Goal: Information Seeking & Learning: Learn about a topic

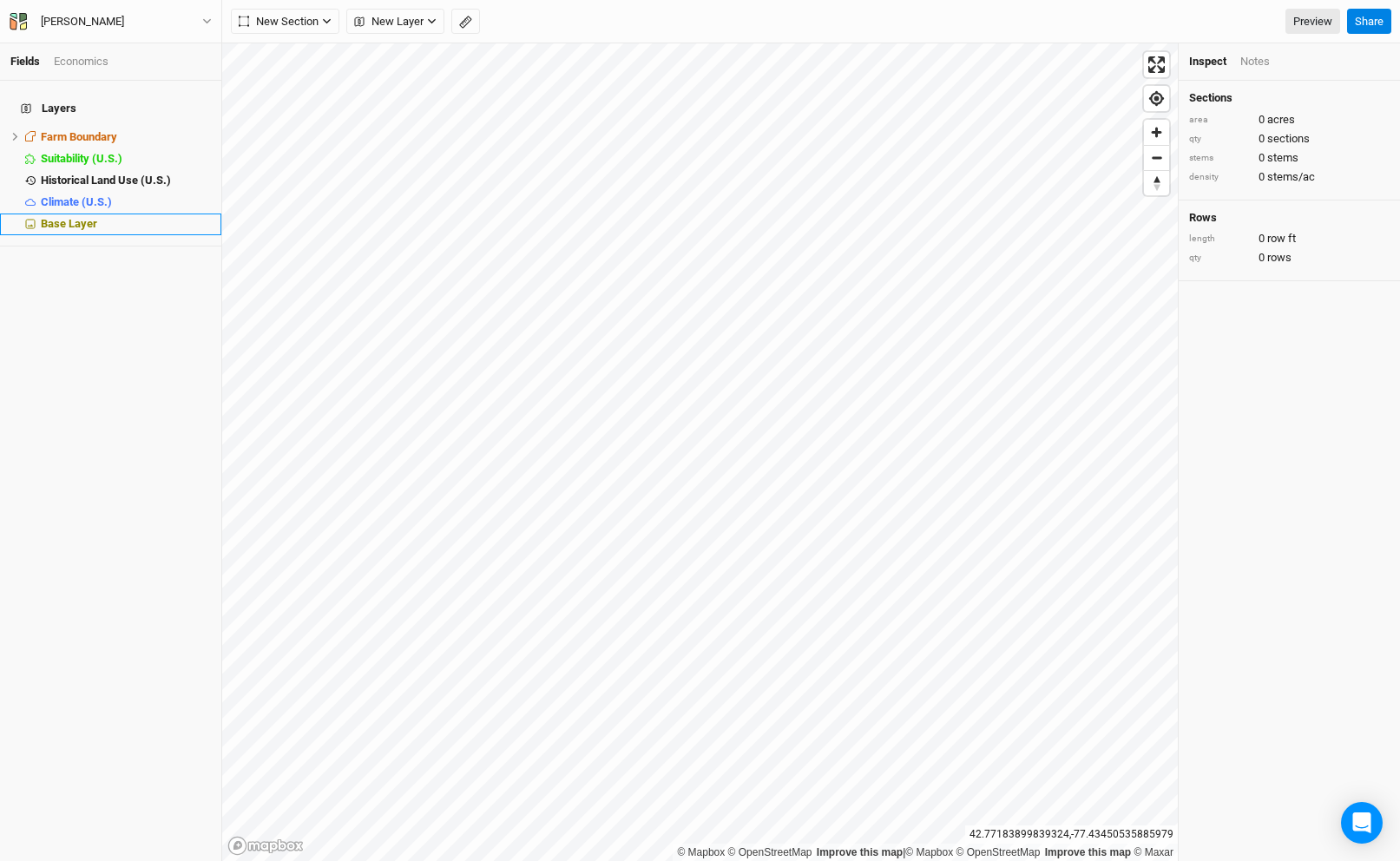
click at [110, 217] on div "Base Layer" at bounding box center [126, 224] width 171 height 14
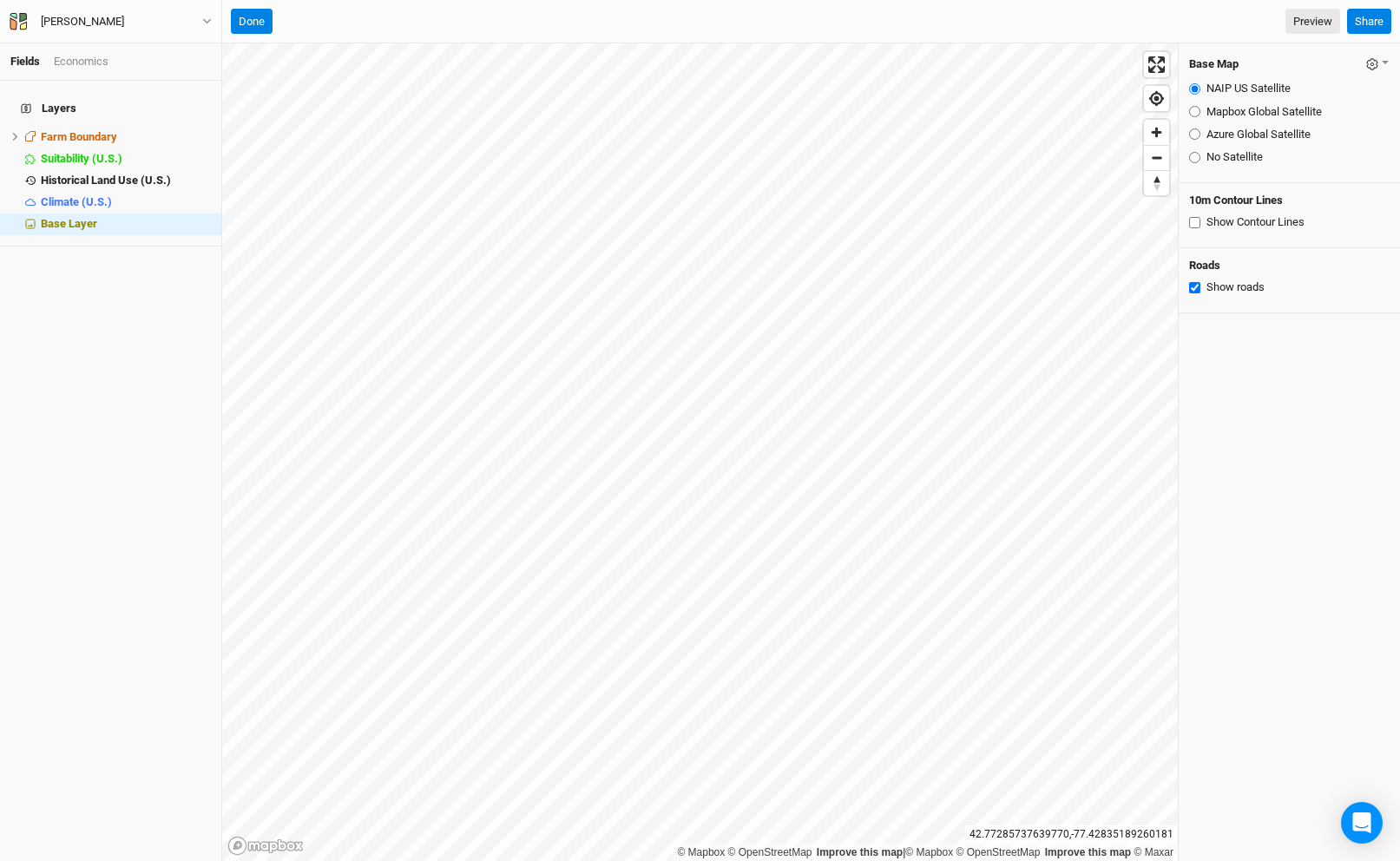
click at [1193, 109] on input "Mapbox Global Satellite" at bounding box center [1195, 112] width 12 height 12
radio input "true"
click at [1193, 130] on input "Azure Global Satellite" at bounding box center [1195, 134] width 12 height 12
radio input "true"
click at [122, 152] on span "Suitability (U.S.)" at bounding box center [81, 158] width 81 height 13
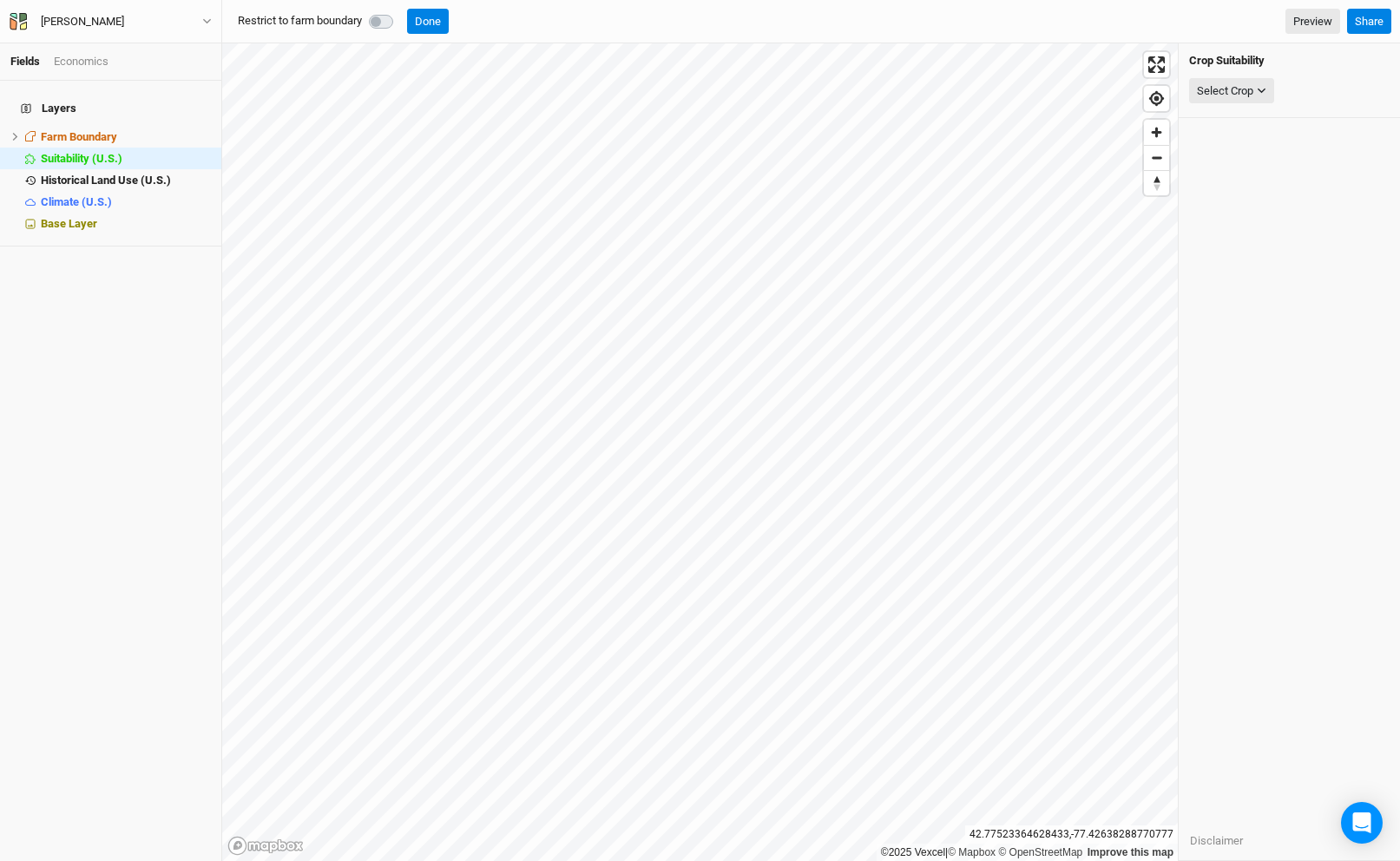
click at [1251, 107] on div "Crop Suitability Select Crop American Elderberry American Hazelnut Apple Aronia…" at bounding box center [1289, 81] width 221 height 75
click at [1249, 97] on div "Select Crop" at bounding box center [1224, 90] width 56 height 17
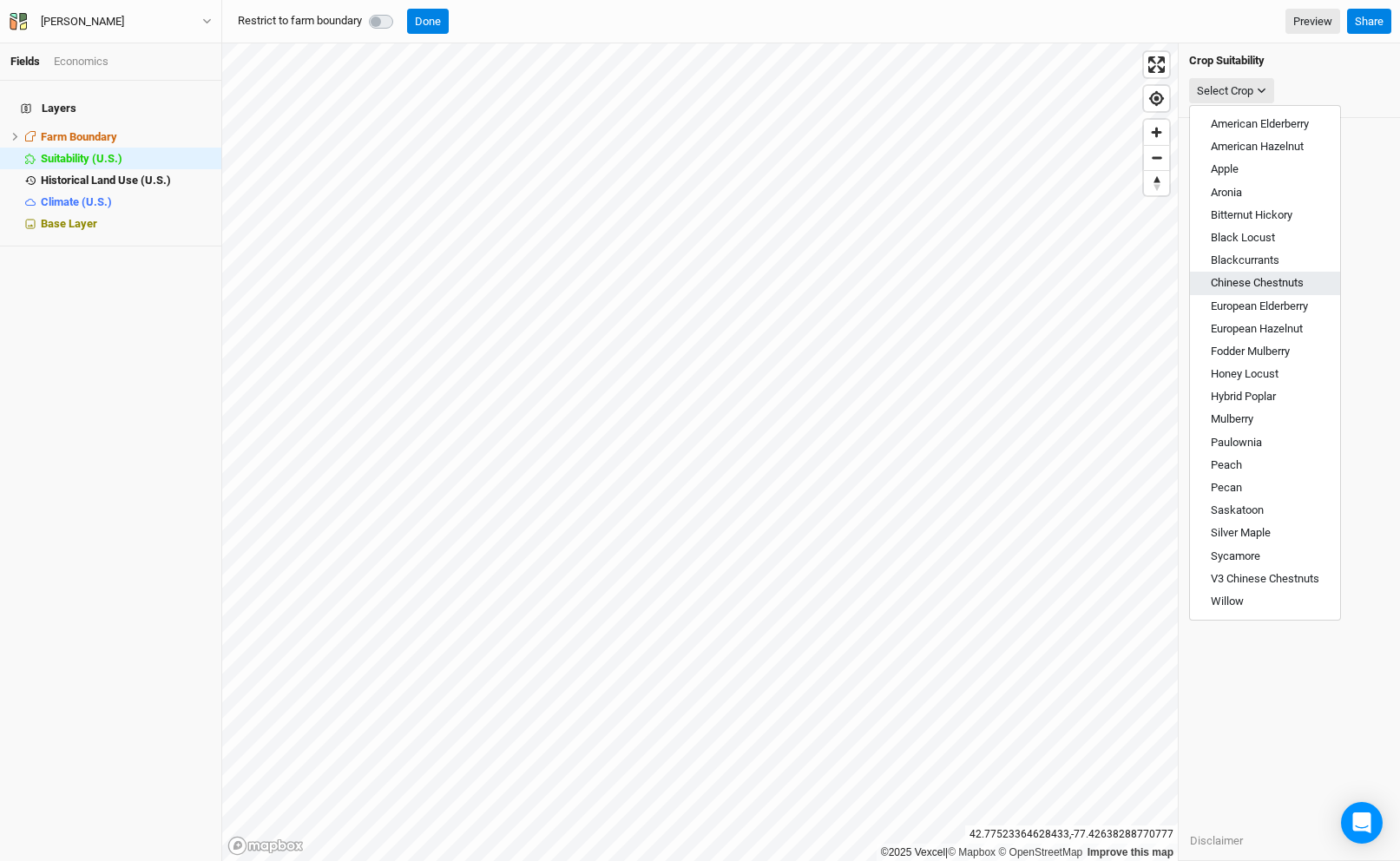
click at [1262, 277] on span "Chinese Chestnuts" at bounding box center [1257, 282] width 93 height 13
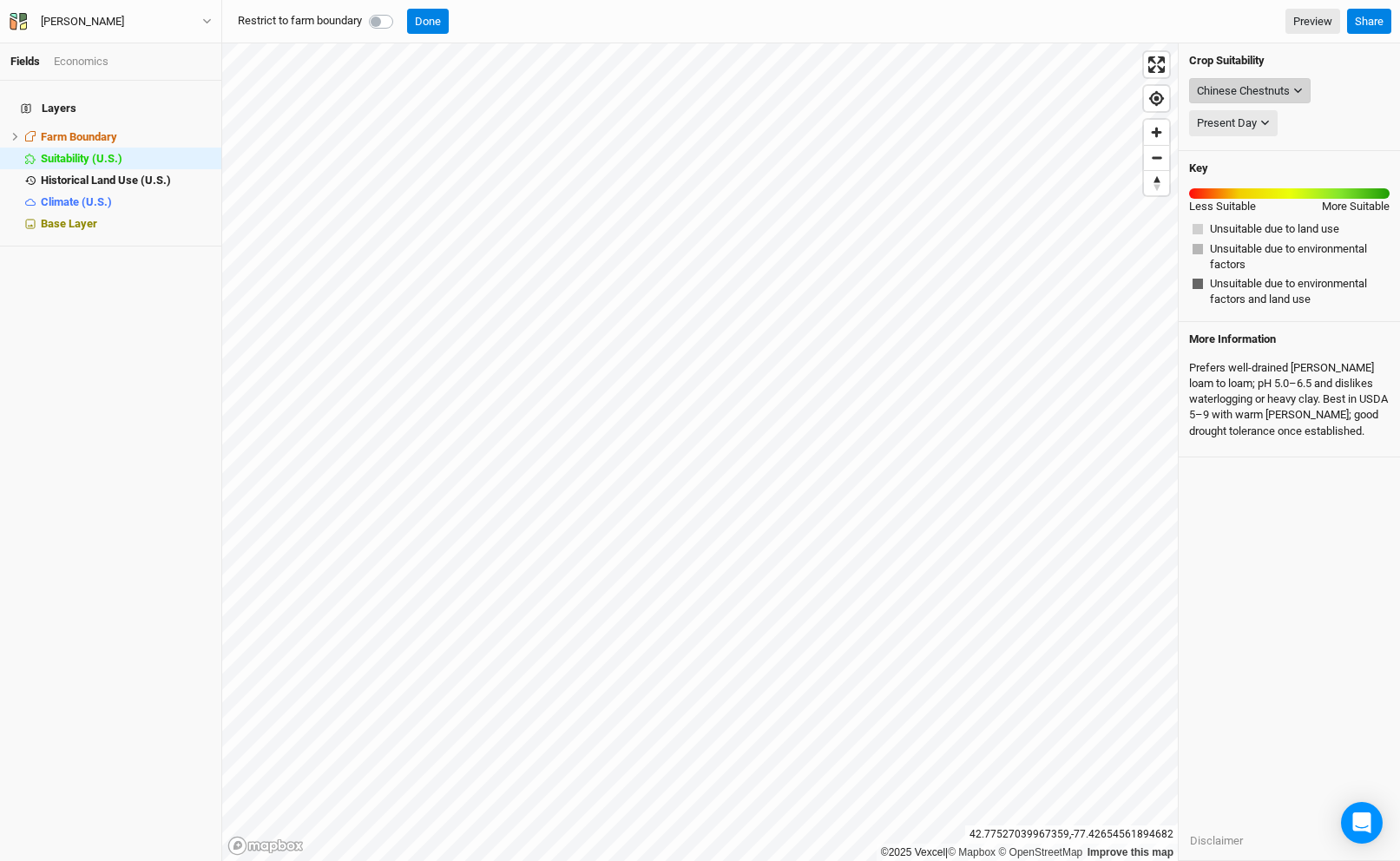
click at [1236, 93] on div "Chinese Chestnuts" at bounding box center [1243, 90] width 93 height 17
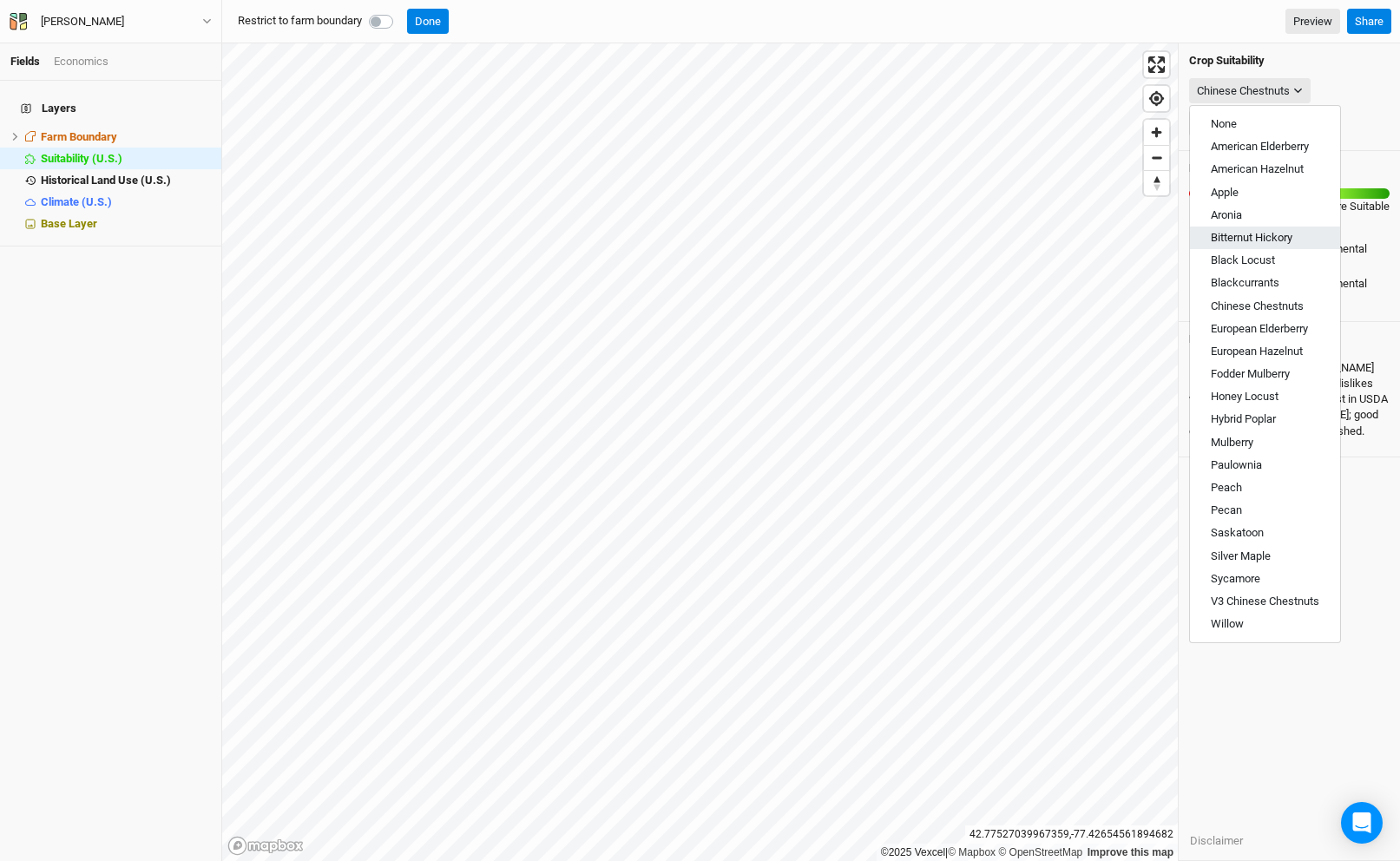
click at [1262, 243] on span "Bitternut Hickory" at bounding box center [1251, 238] width 81 height 13
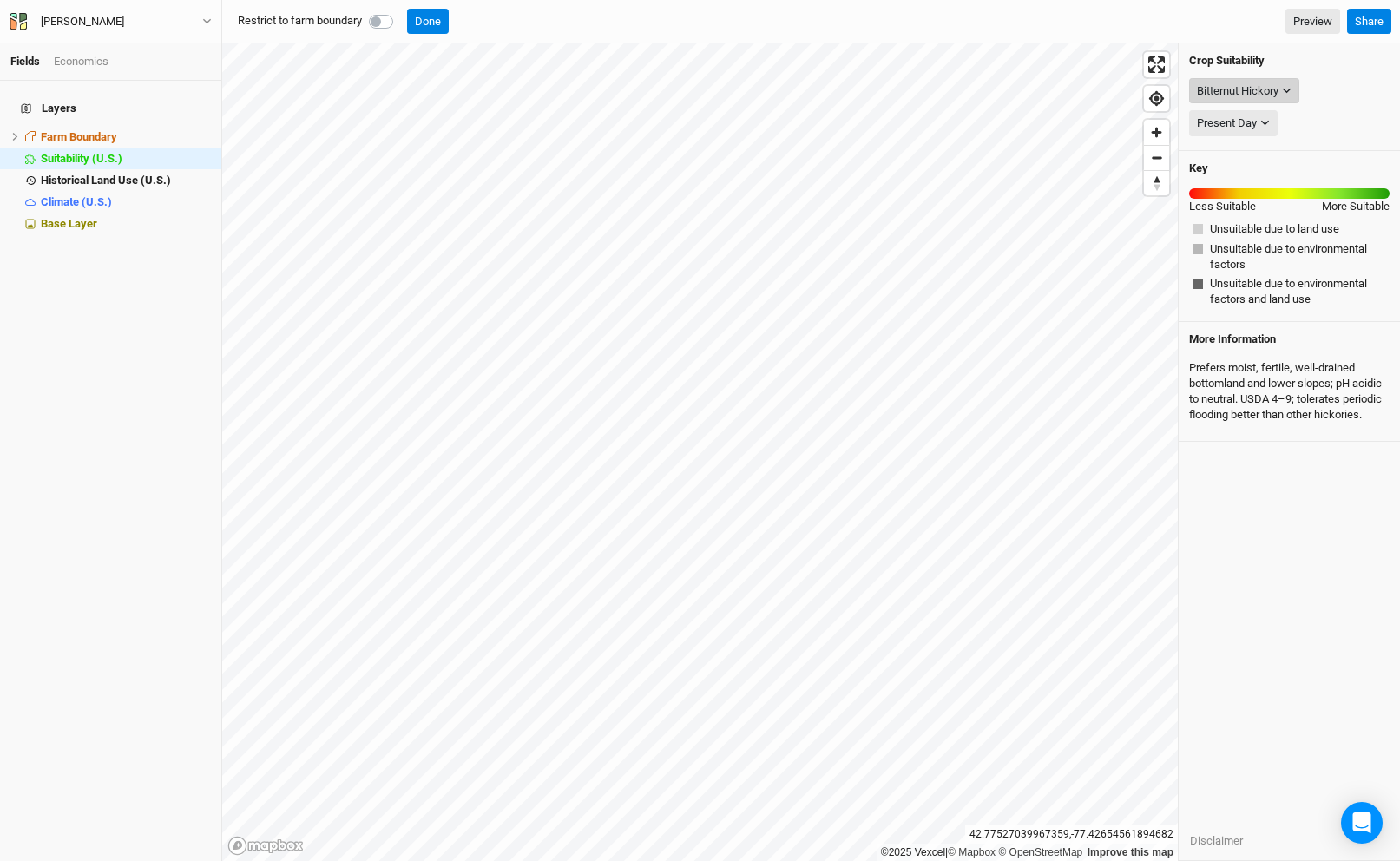
click at [1242, 93] on div "Bitternut Hickory" at bounding box center [1237, 90] width 81 height 17
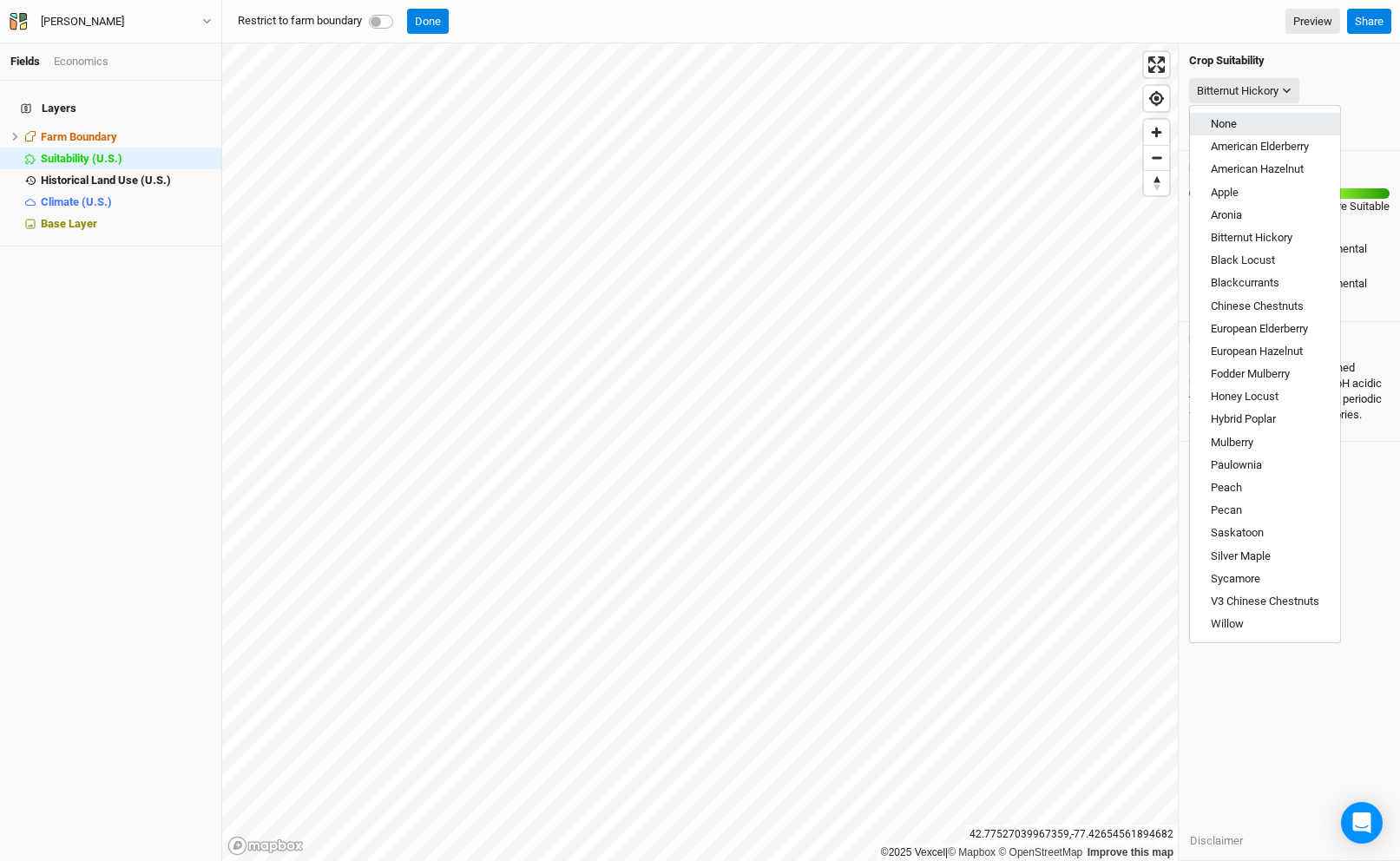
click at [1237, 125] on span "None" at bounding box center [1223, 123] width 26 height 13
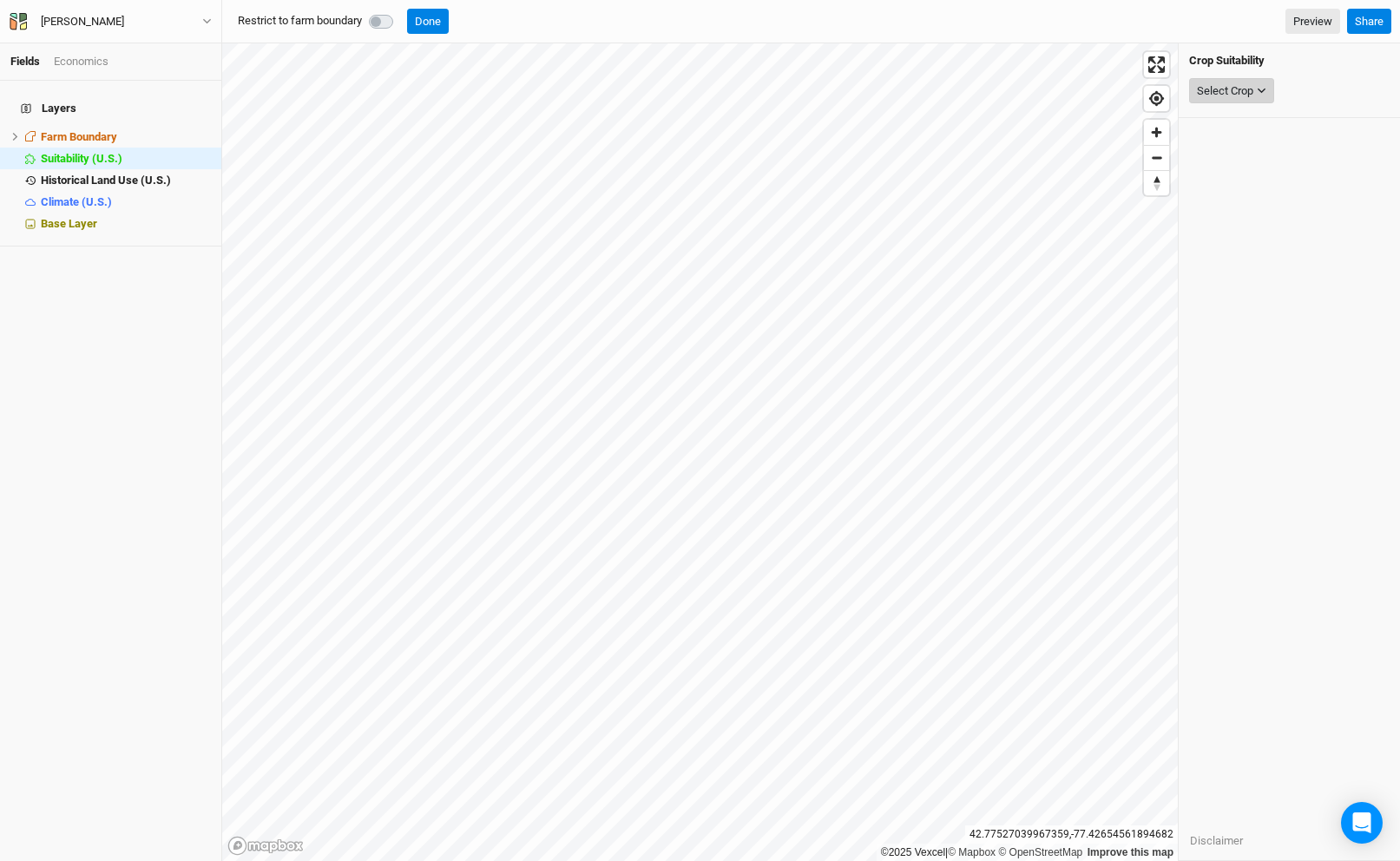
click at [1243, 85] on div "Select Crop" at bounding box center [1224, 90] width 56 height 17
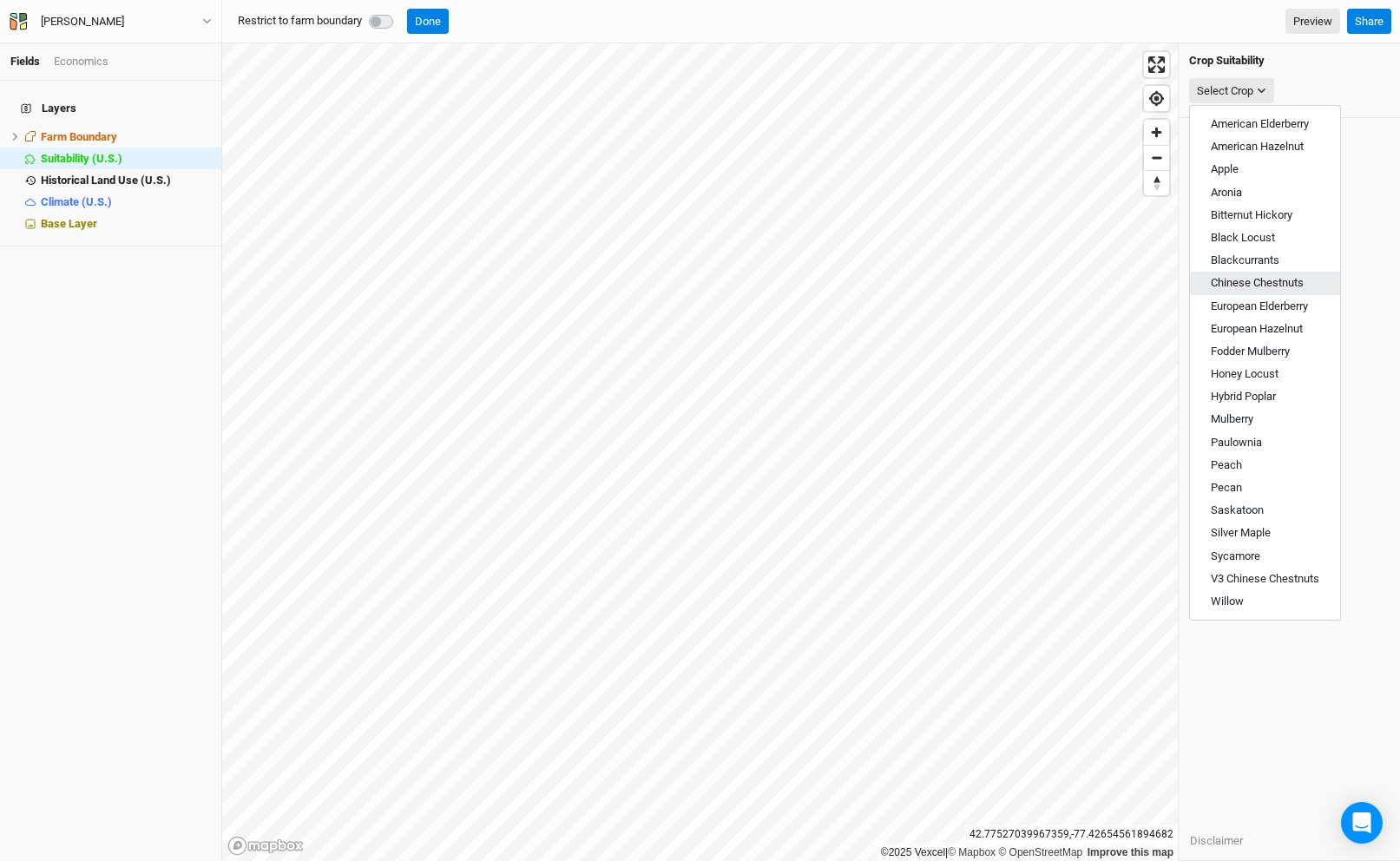
click at [1267, 290] on button "Chinese Chestnuts" at bounding box center [1265, 282] width 150 height 22
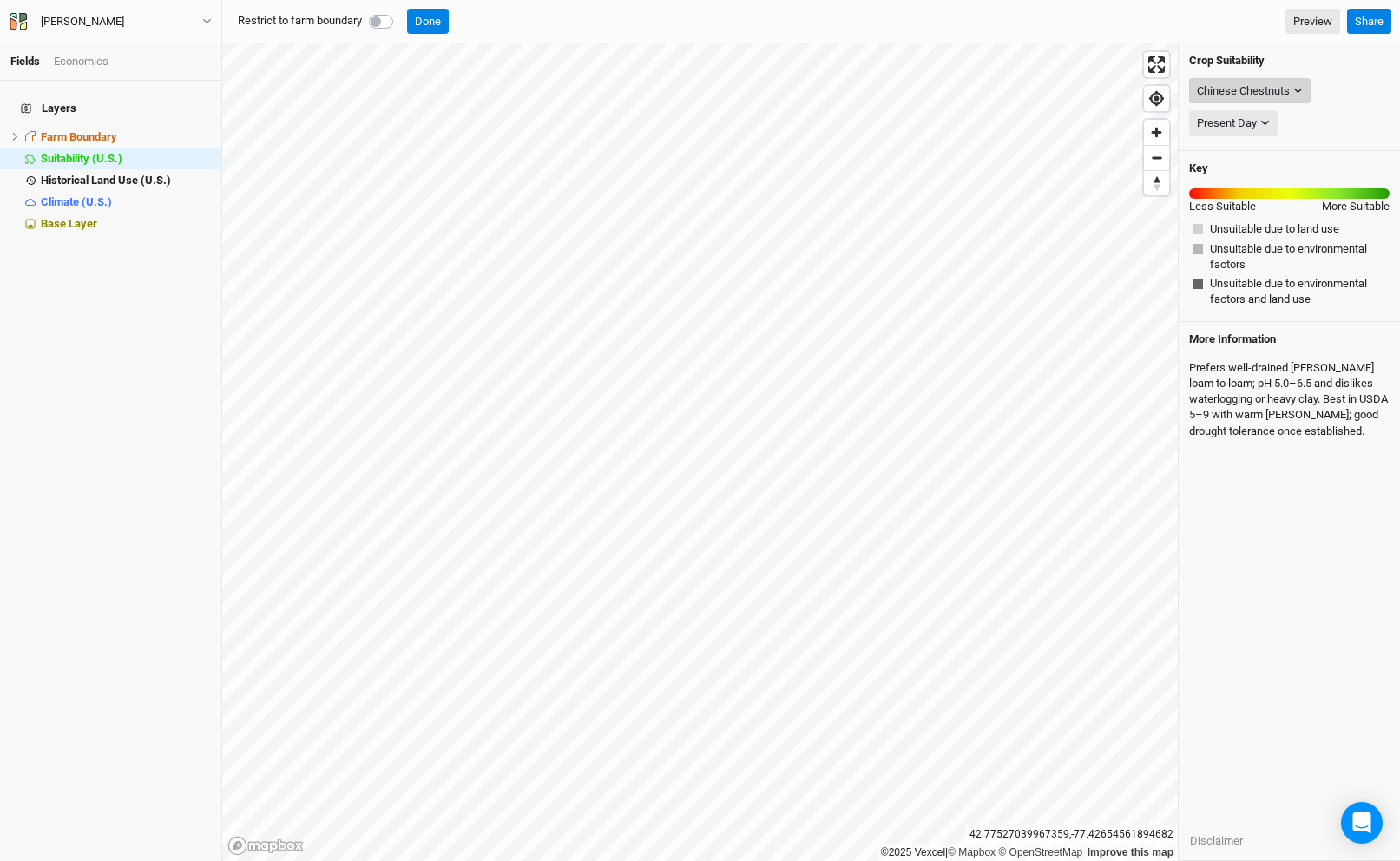
click at [1240, 88] on div "Chinese Chestnuts" at bounding box center [1243, 90] width 93 height 17
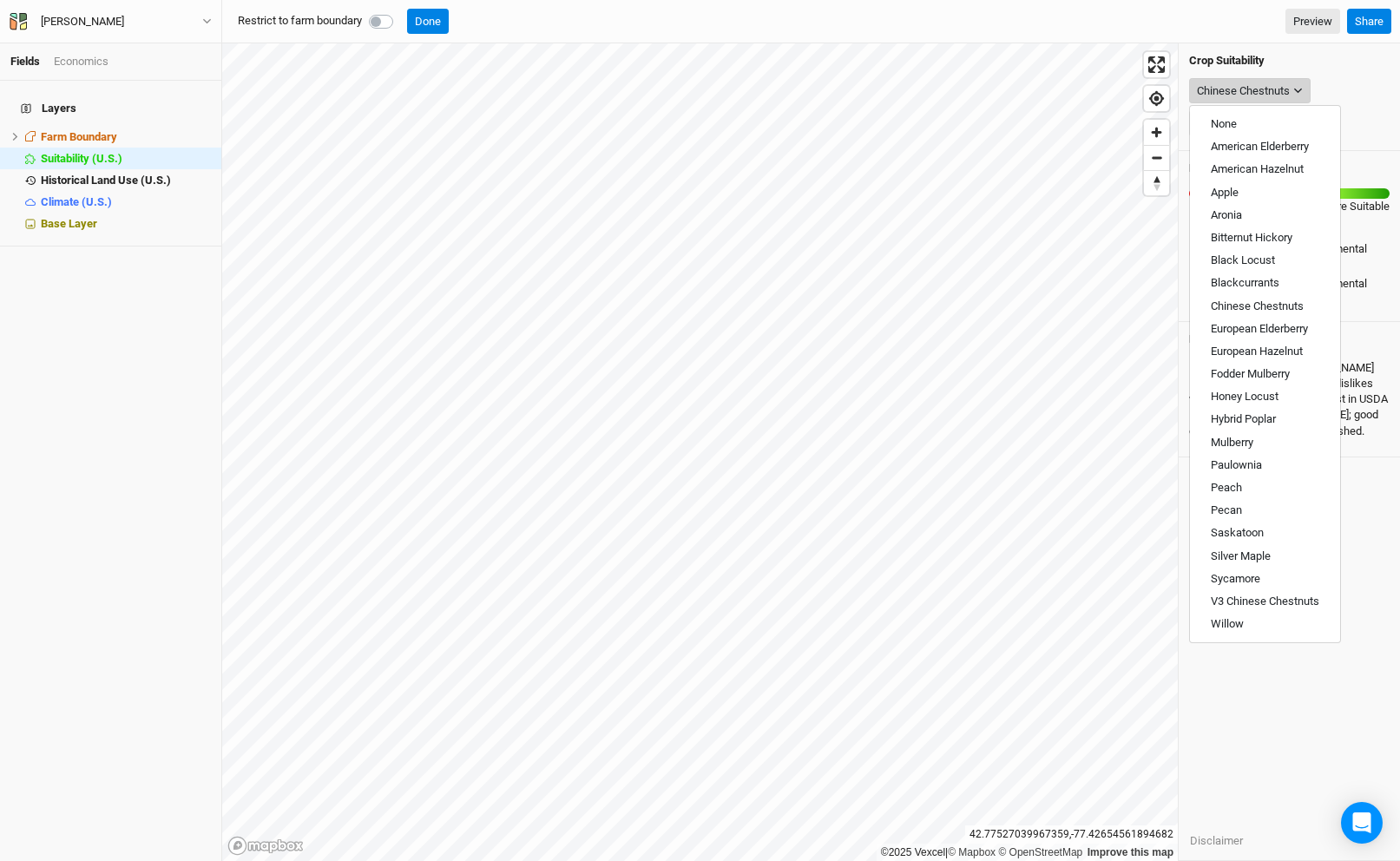
click at [1240, 88] on div "Chinese Chestnuts" at bounding box center [1243, 90] width 93 height 17
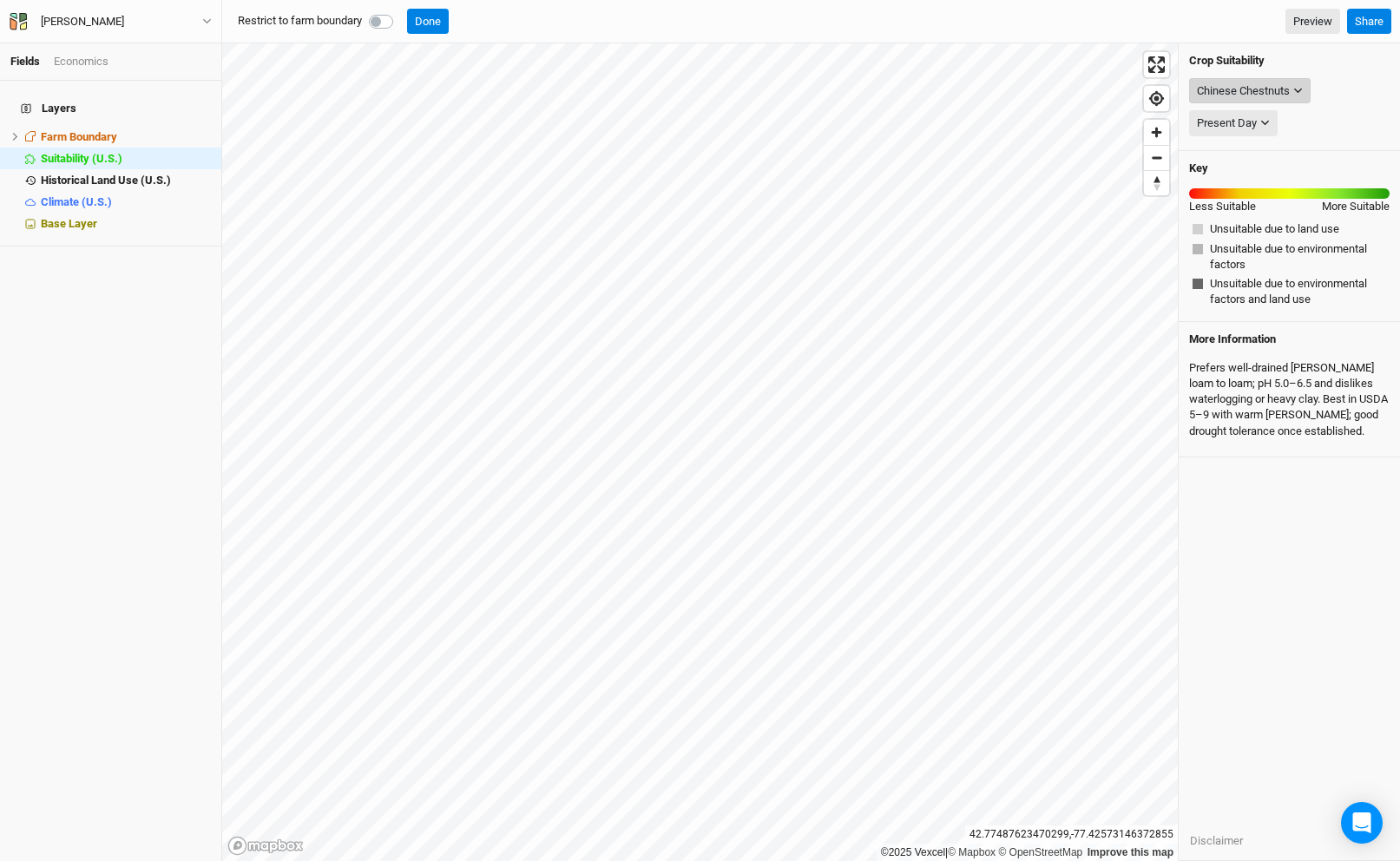
click at [1234, 86] on div "Chinese Chestnuts" at bounding box center [1243, 90] width 93 height 17
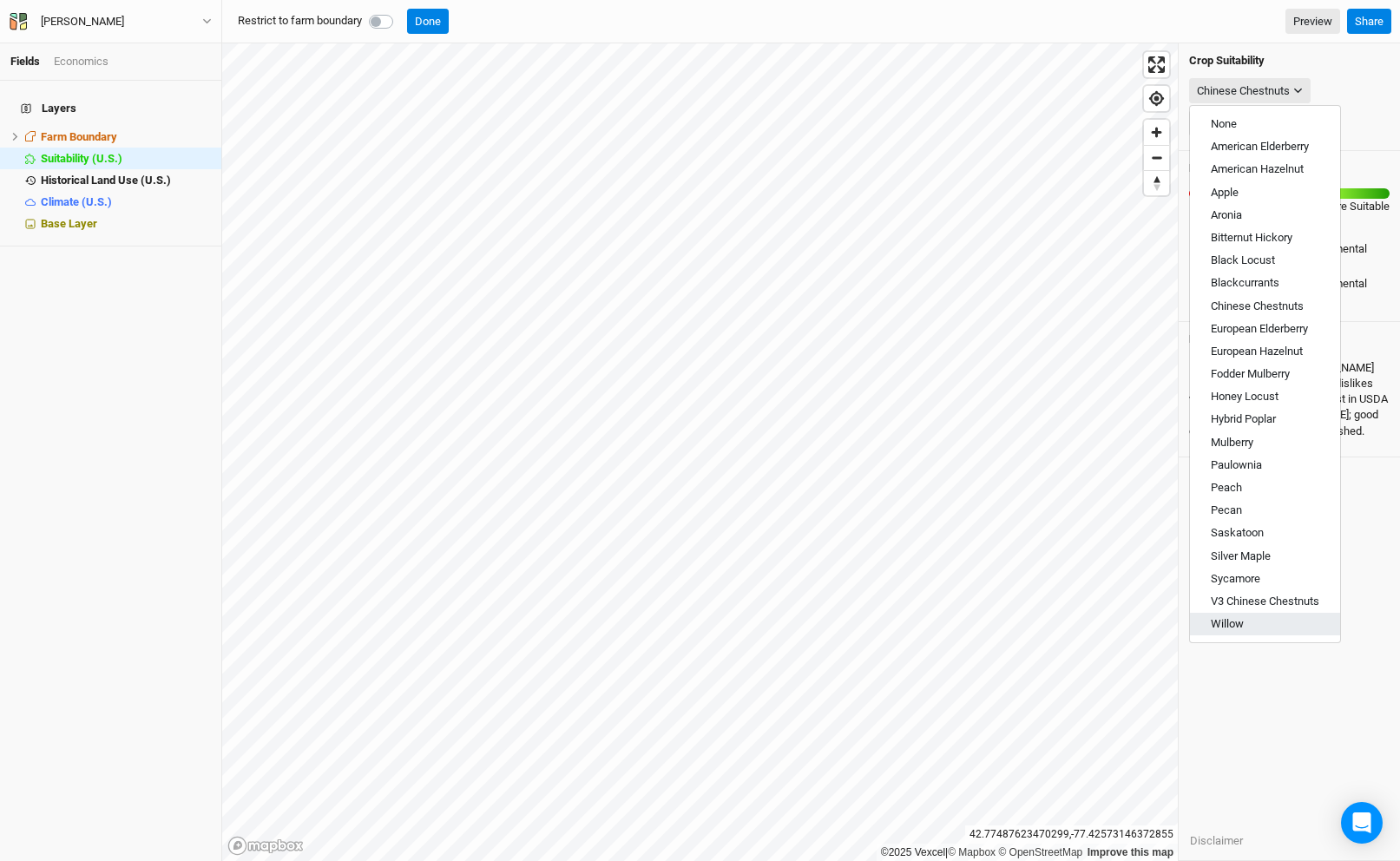
click at [1238, 632] on button "Willow" at bounding box center [1265, 623] width 150 height 22
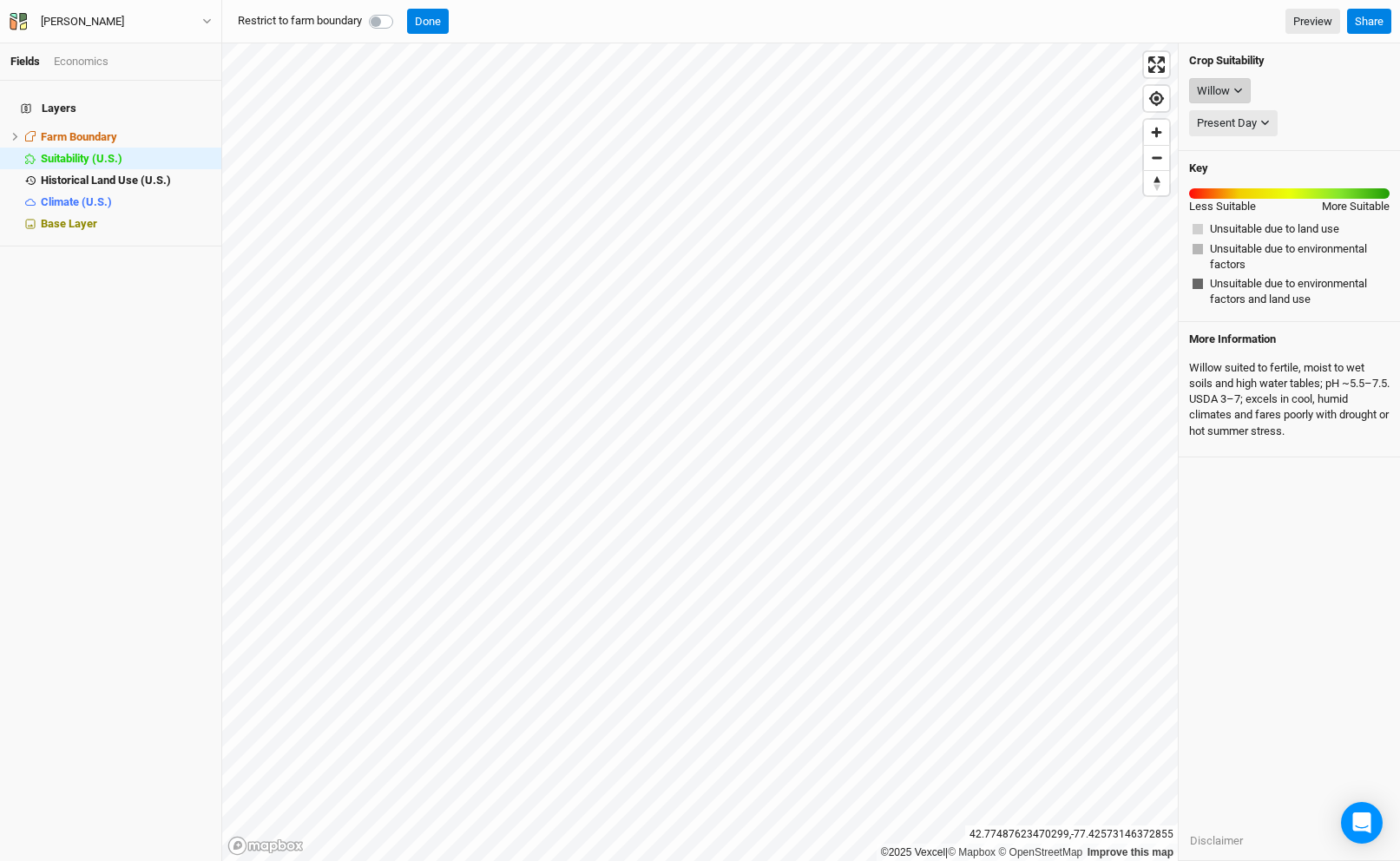
click at [1214, 87] on div "Willow" at bounding box center [1212, 90] width 33 height 17
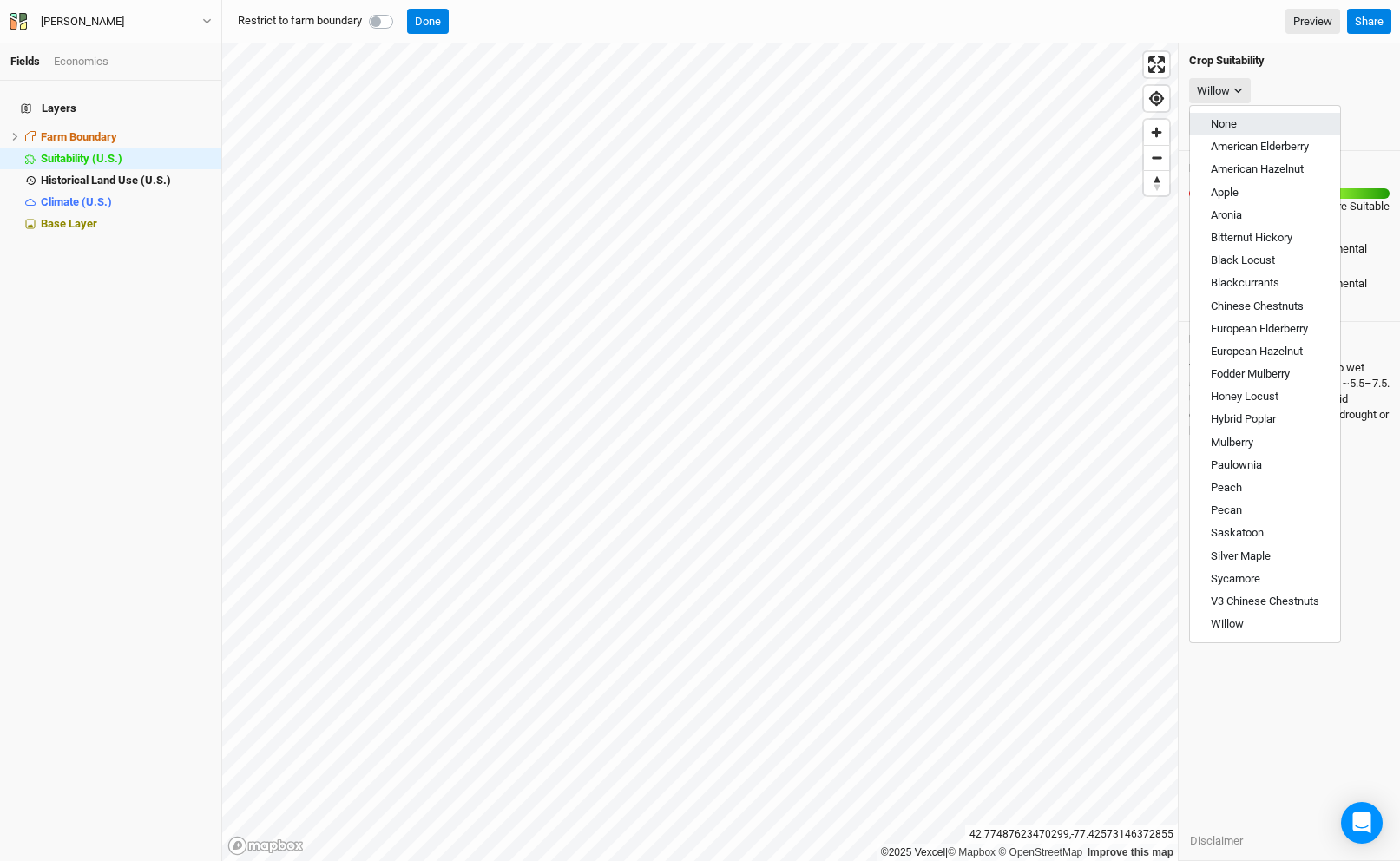
click at [1217, 127] on span "None" at bounding box center [1223, 123] width 26 height 13
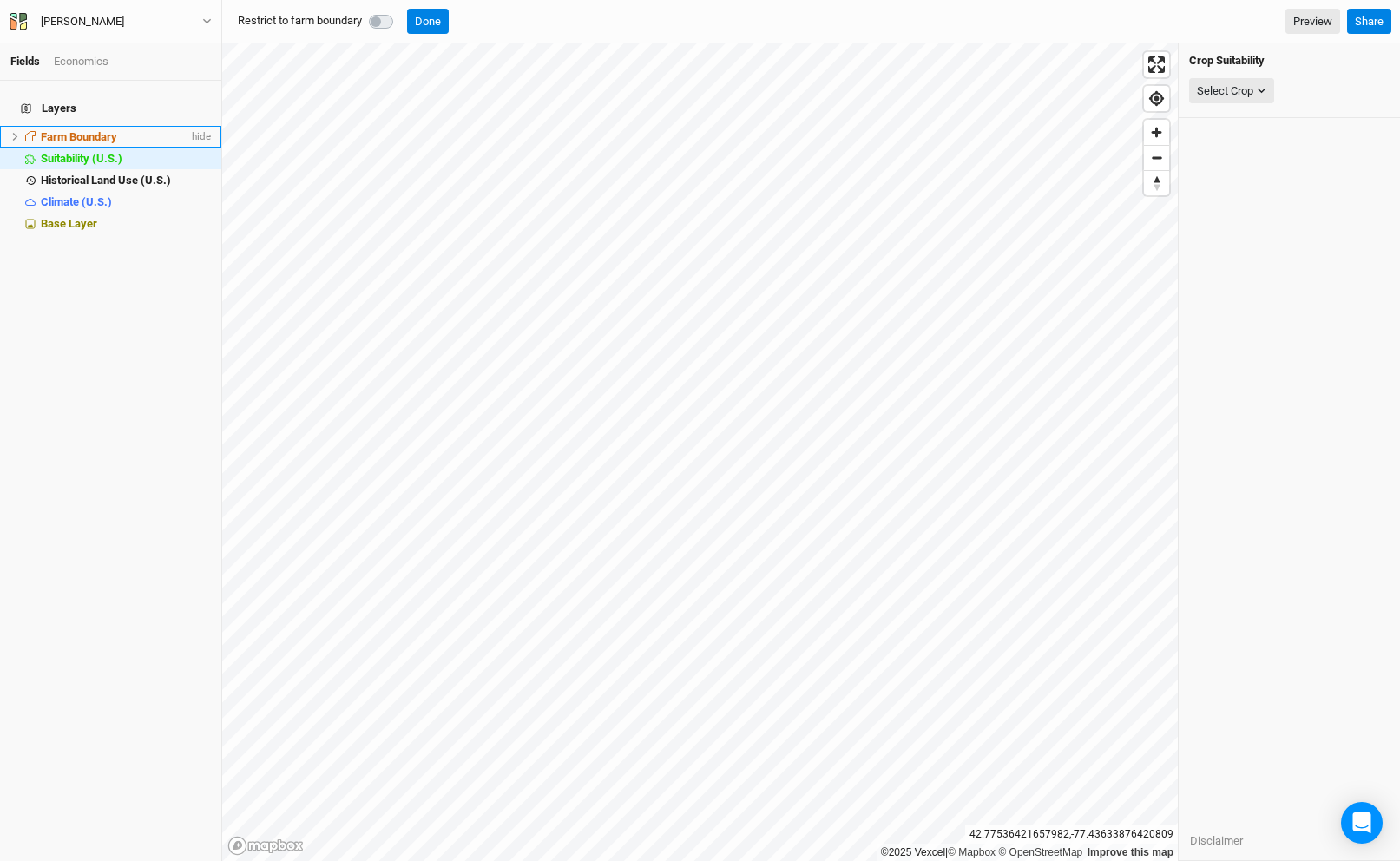
click at [15, 133] on icon at bounding box center [16, 137] width 5 height 8
click at [92, 130] on span "Farm Boundary" at bounding box center [79, 137] width 77 height 13
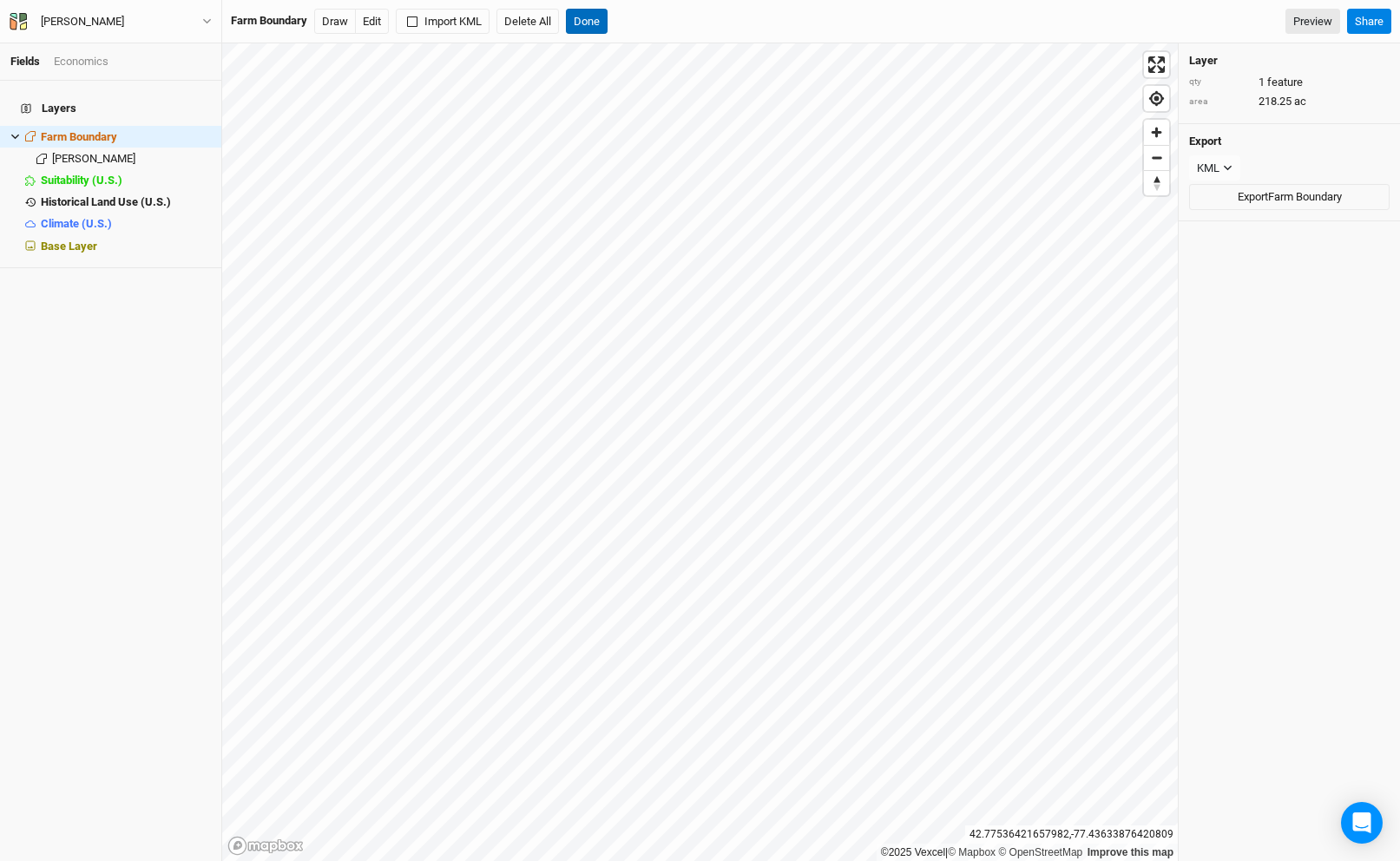
click at [582, 19] on button "Done" at bounding box center [587, 21] width 42 height 26
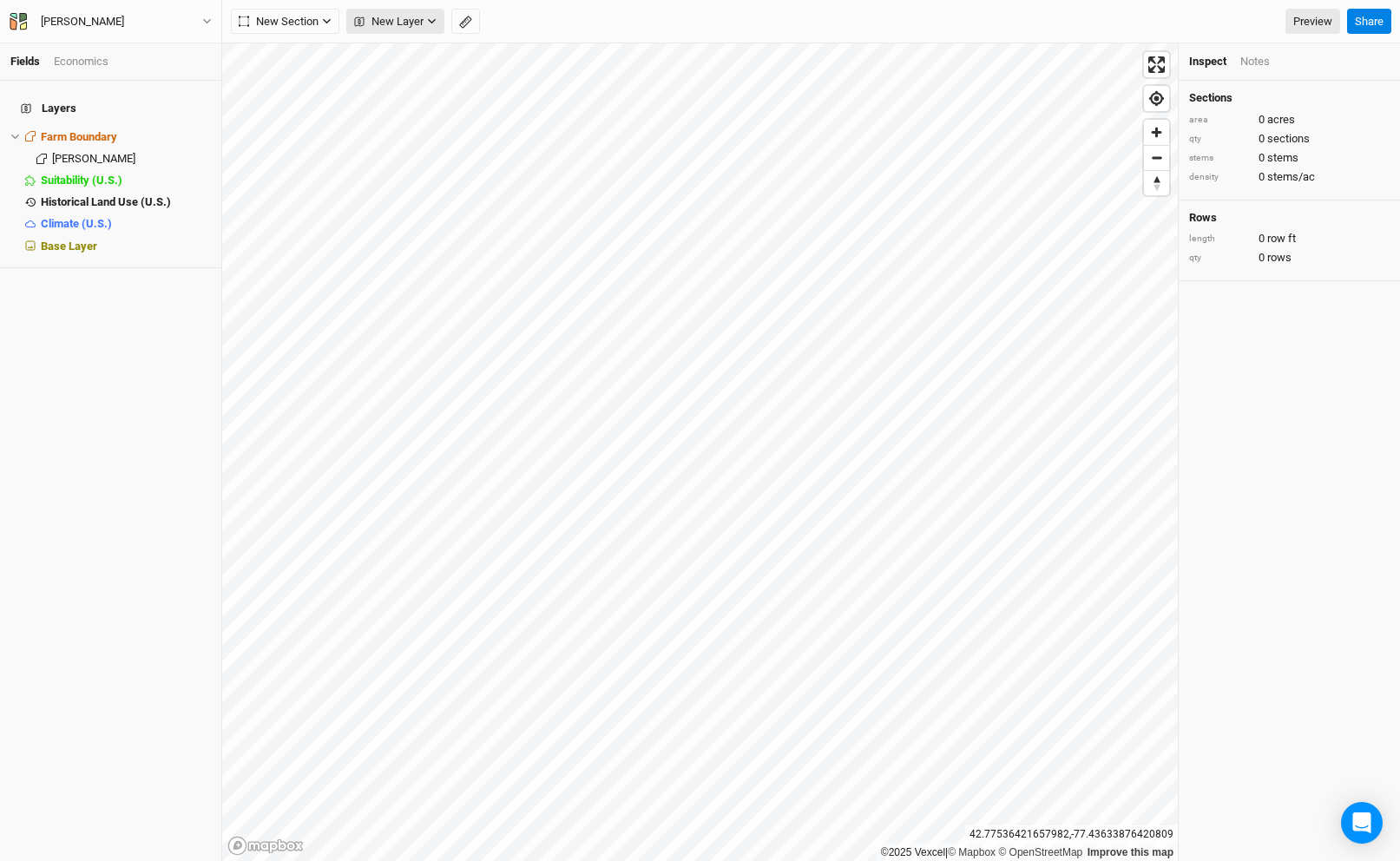
click at [422, 23] on span "New Layer" at bounding box center [389, 21] width 70 height 17
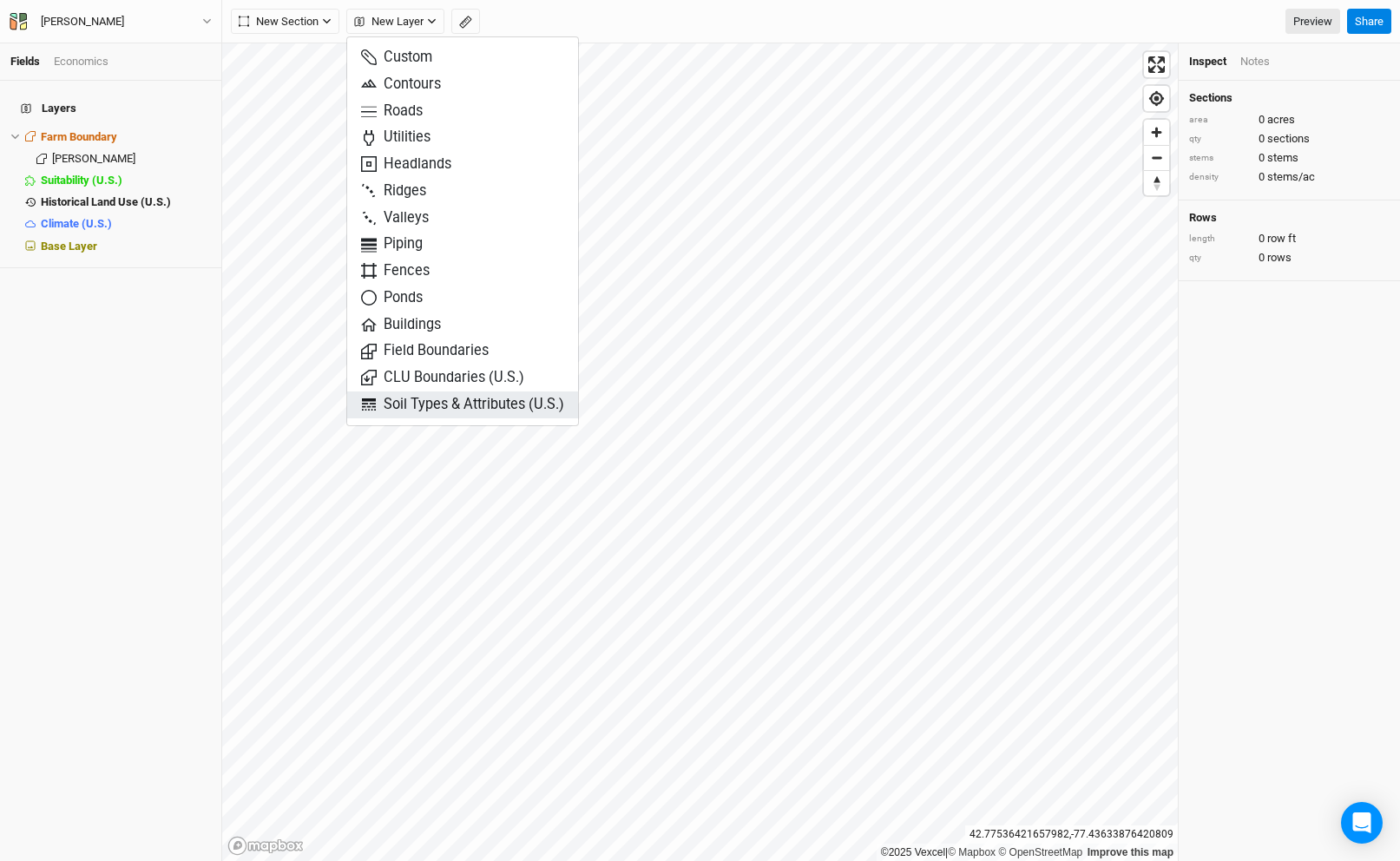
click at [485, 397] on span "Soil Types & Attributes (U.S.)" at bounding box center [462, 405] width 203 height 20
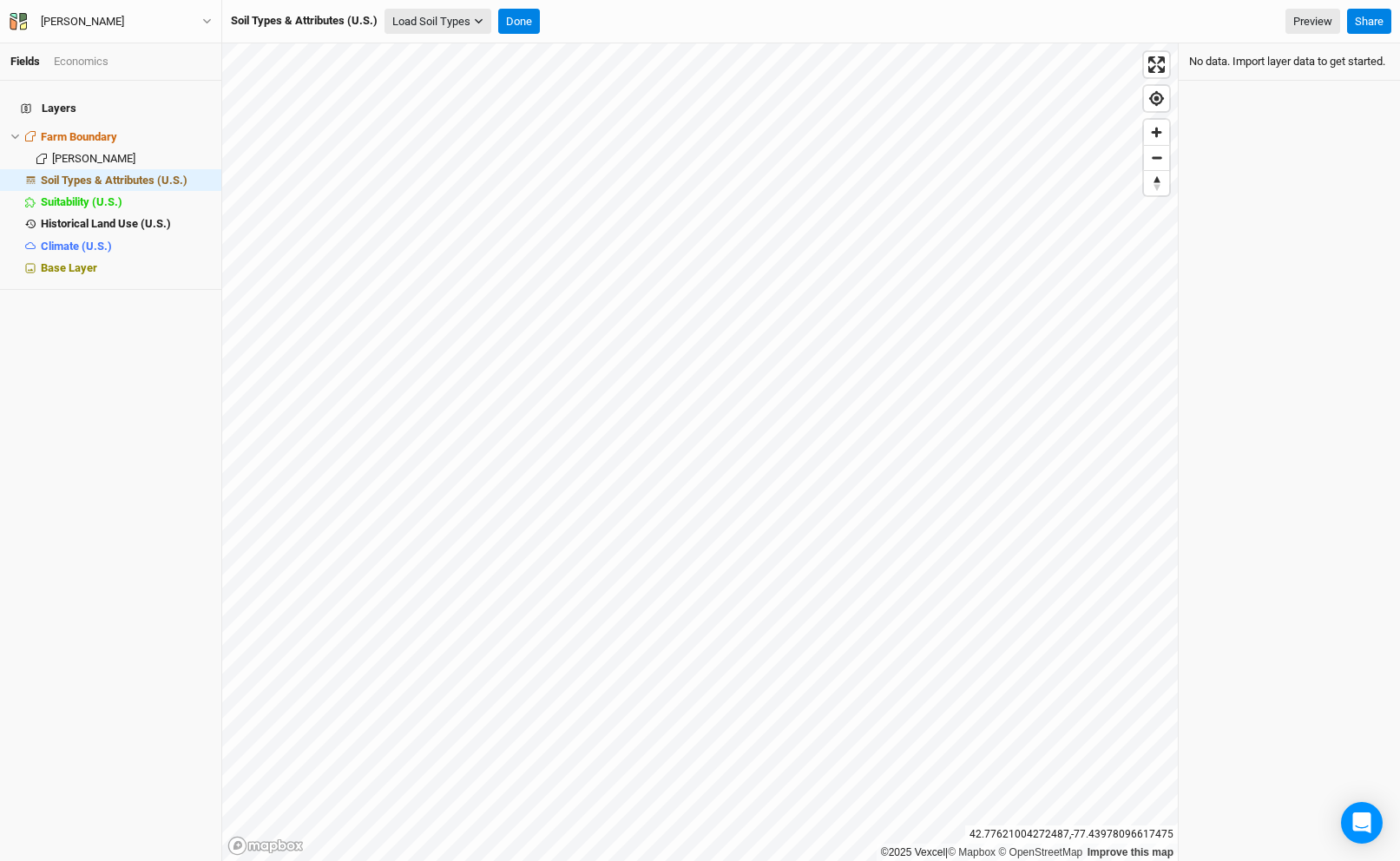
click at [454, 22] on button "Load Soil Types" at bounding box center [438, 21] width 107 height 26
click at [453, 50] on button "Load for Farm Boundary" at bounding box center [459, 52] width 145 height 22
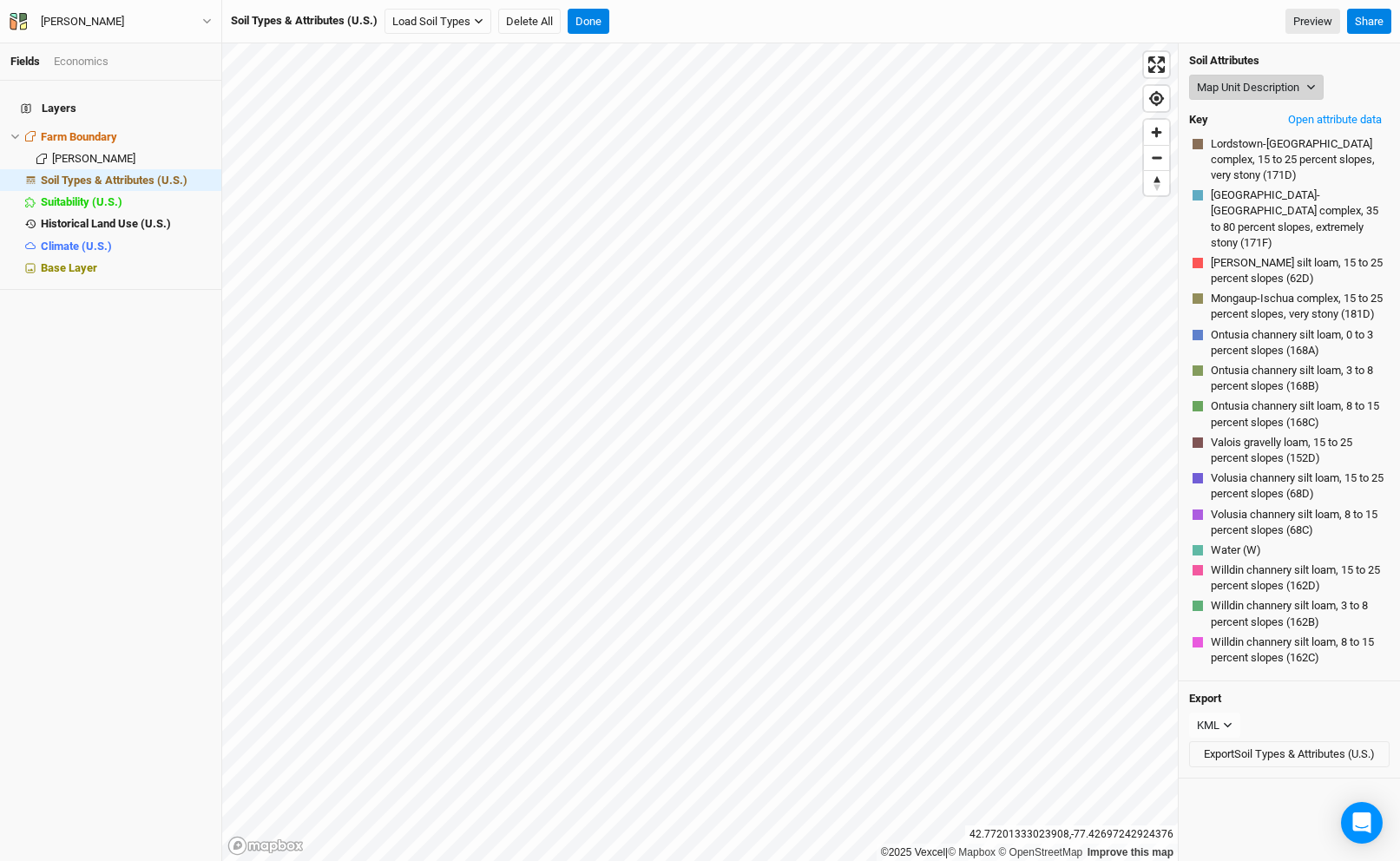
click at [1292, 82] on button "Map Unit Description" at bounding box center [1256, 88] width 135 height 26
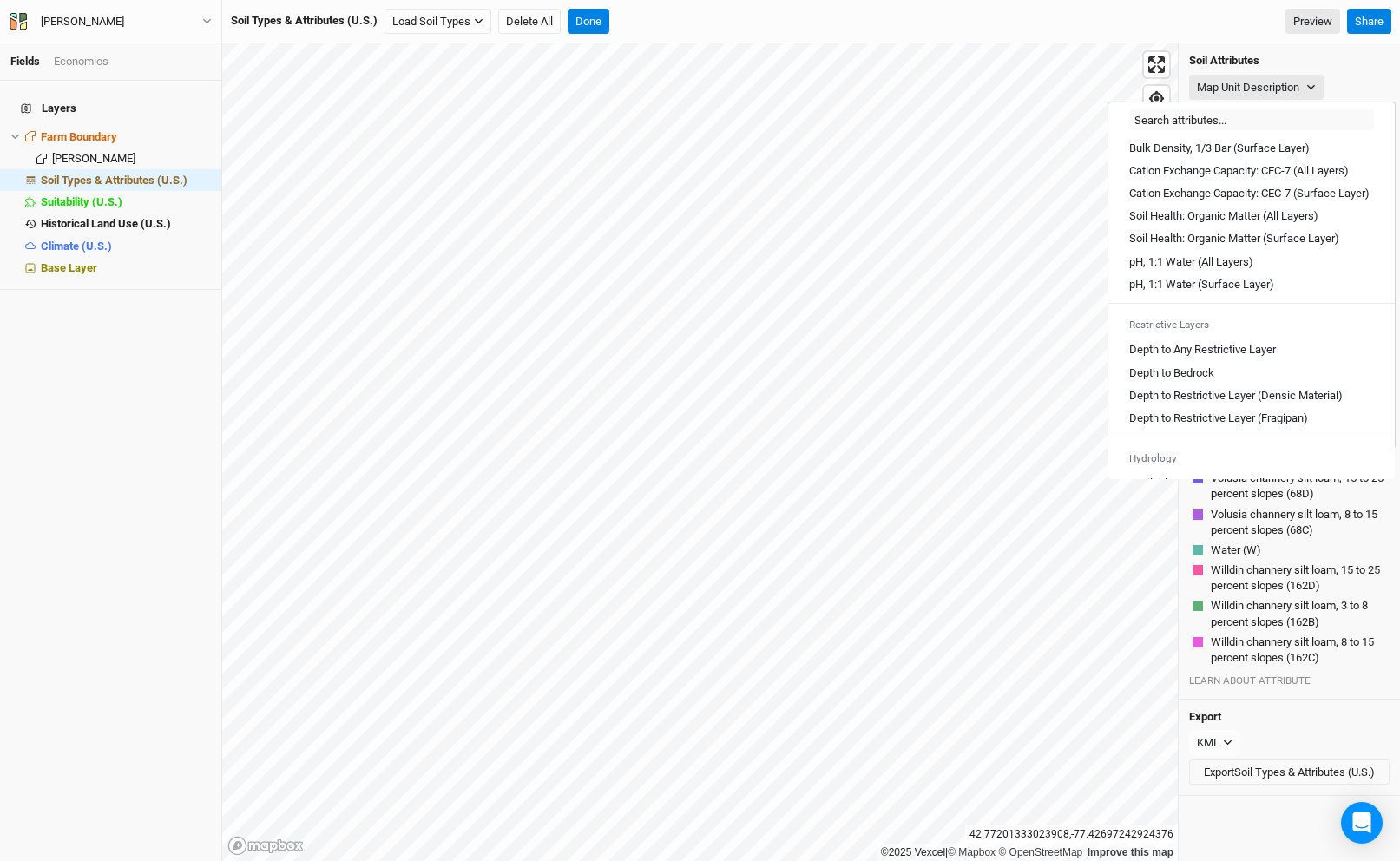
scroll to position [478, 0]
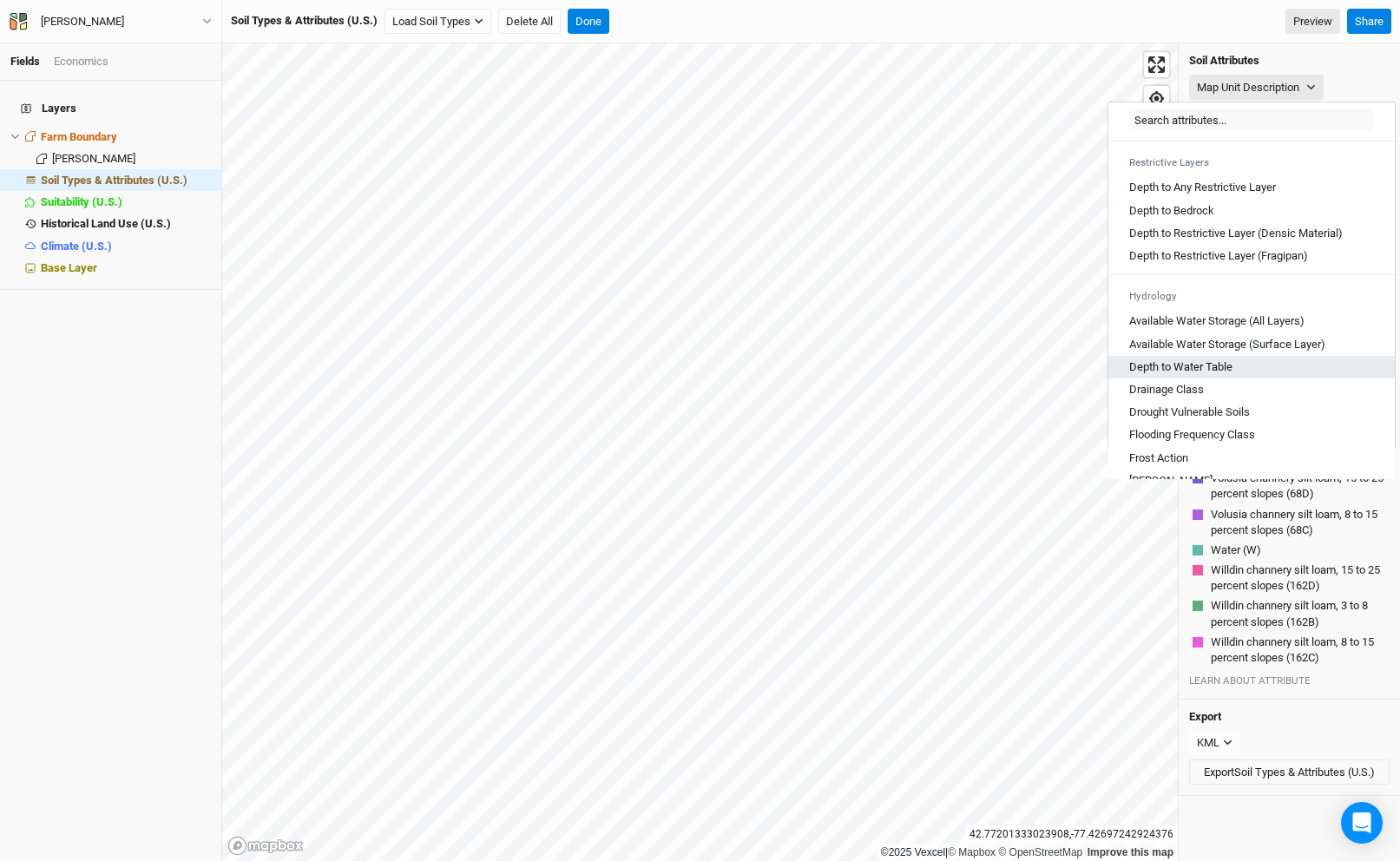
click at [1239, 375] on div "Depth to Water Table" at bounding box center [1252, 366] width 245 height 15
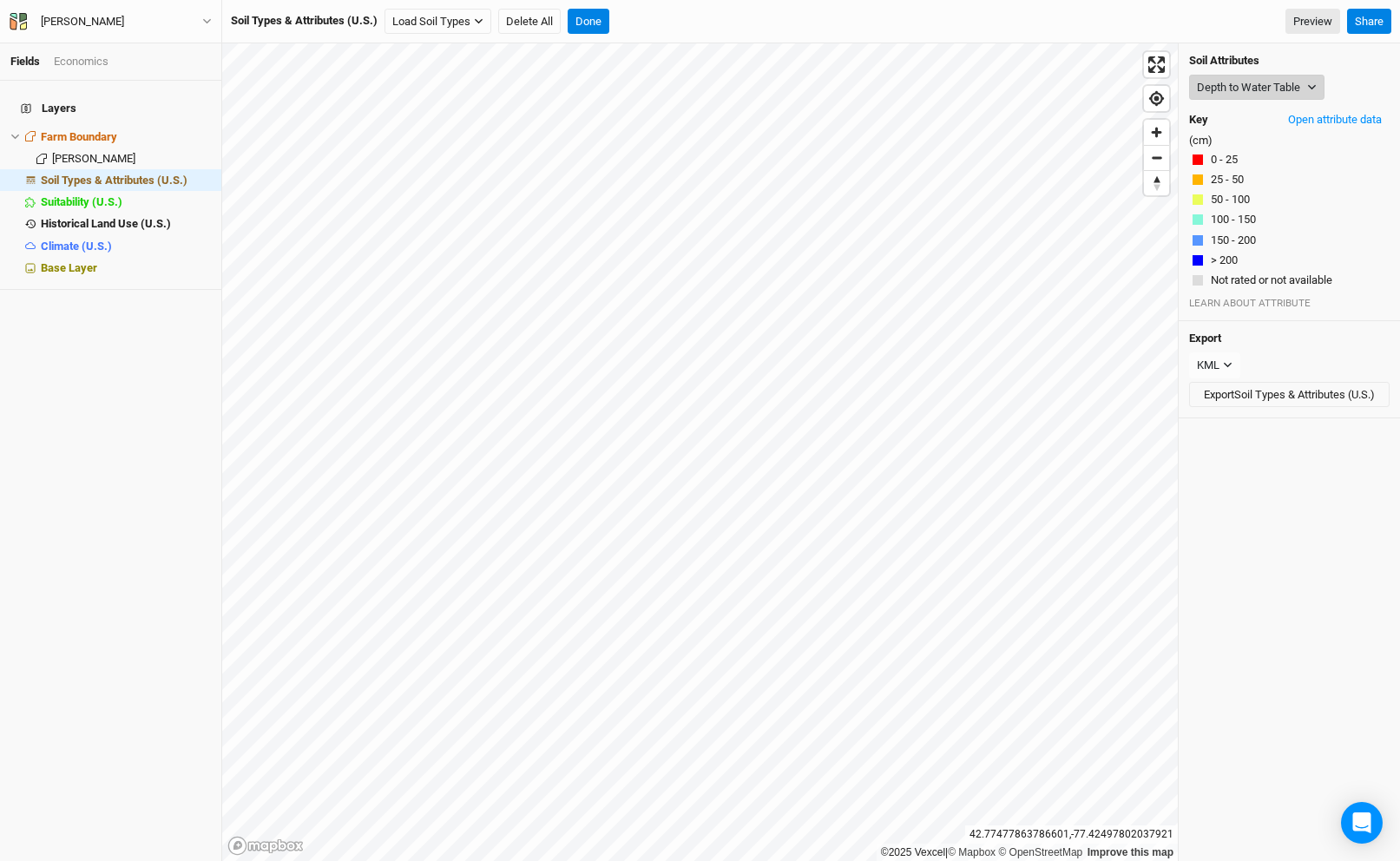
click at [1232, 97] on button "Depth to Water Table" at bounding box center [1257, 88] width 136 height 26
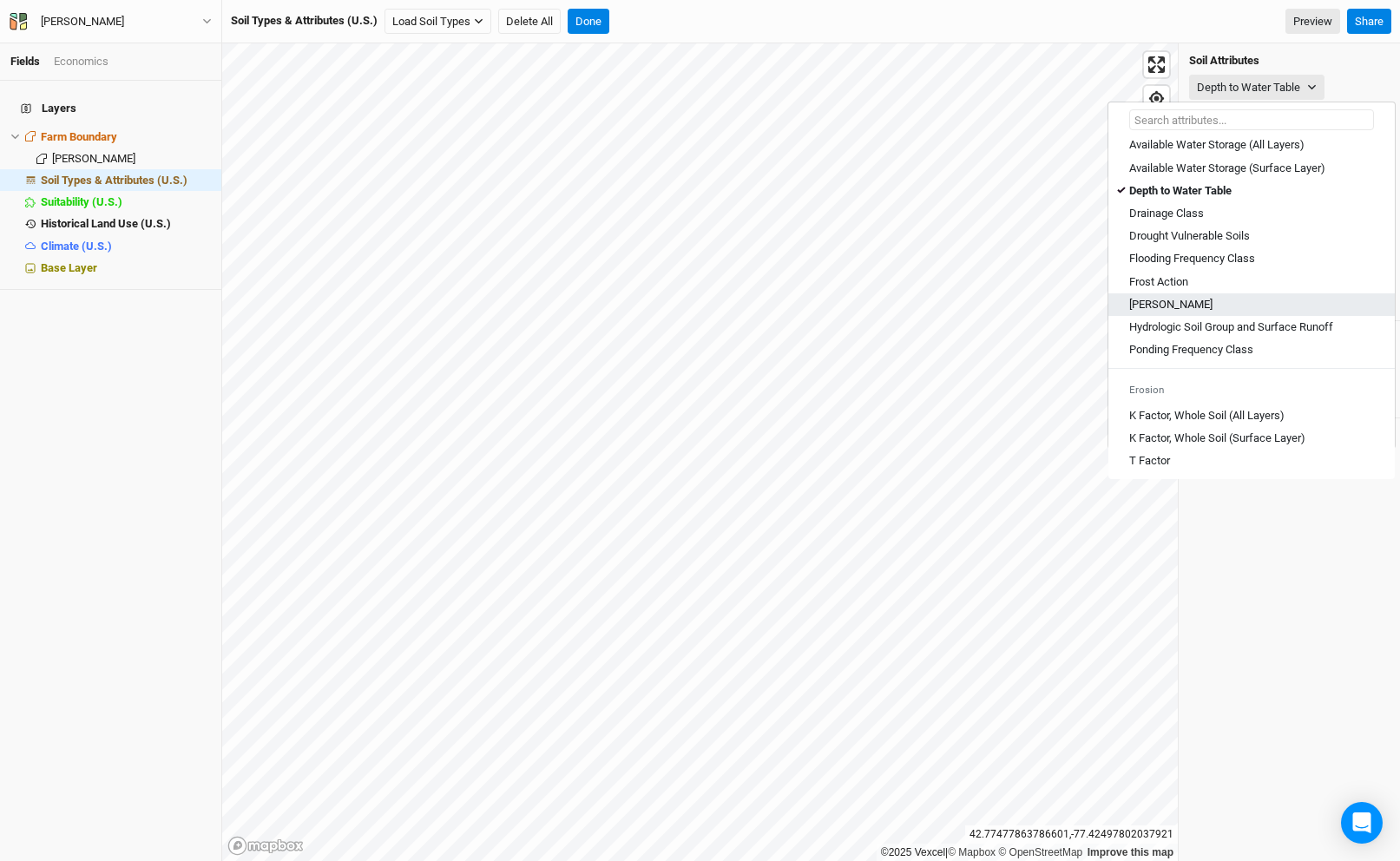
scroll to position [641, 0]
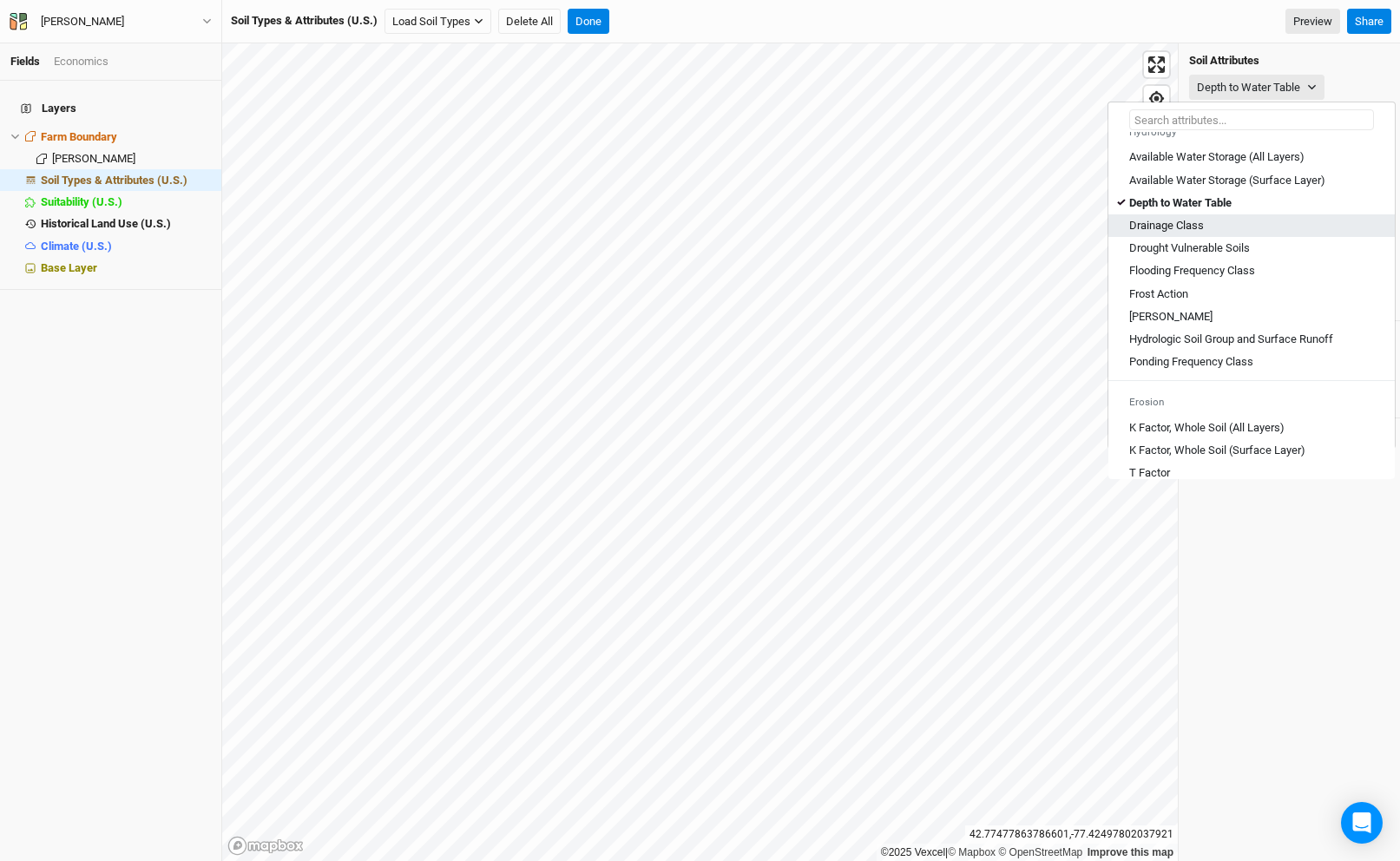
click at [1199, 233] on Class "Drainage Class" at bounding box center [1167, 225] width 75 height 15
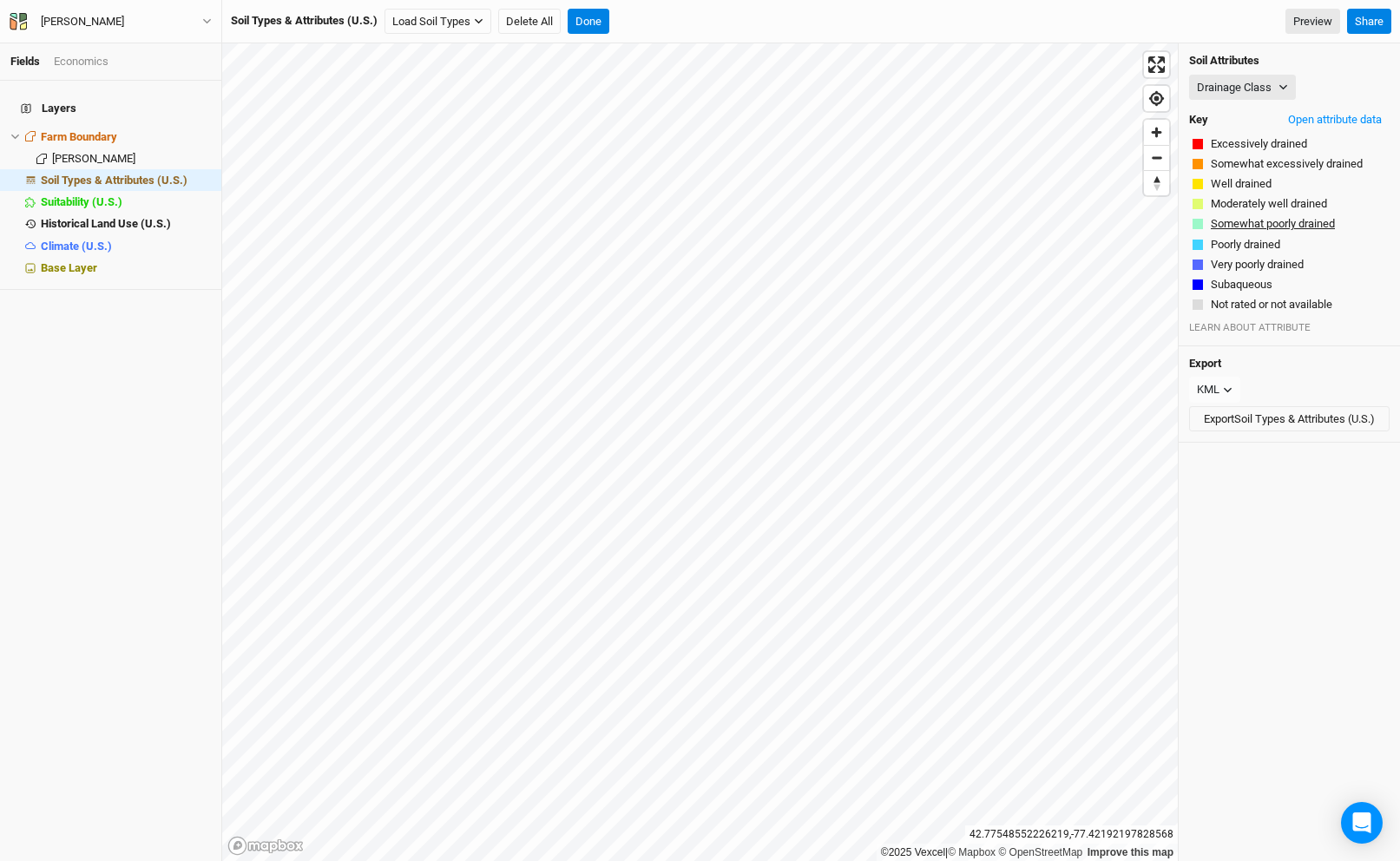
click at [1247, 226] on button "Somewhat poorly drained" at bounding box center [1272, 223] width 126 height 17
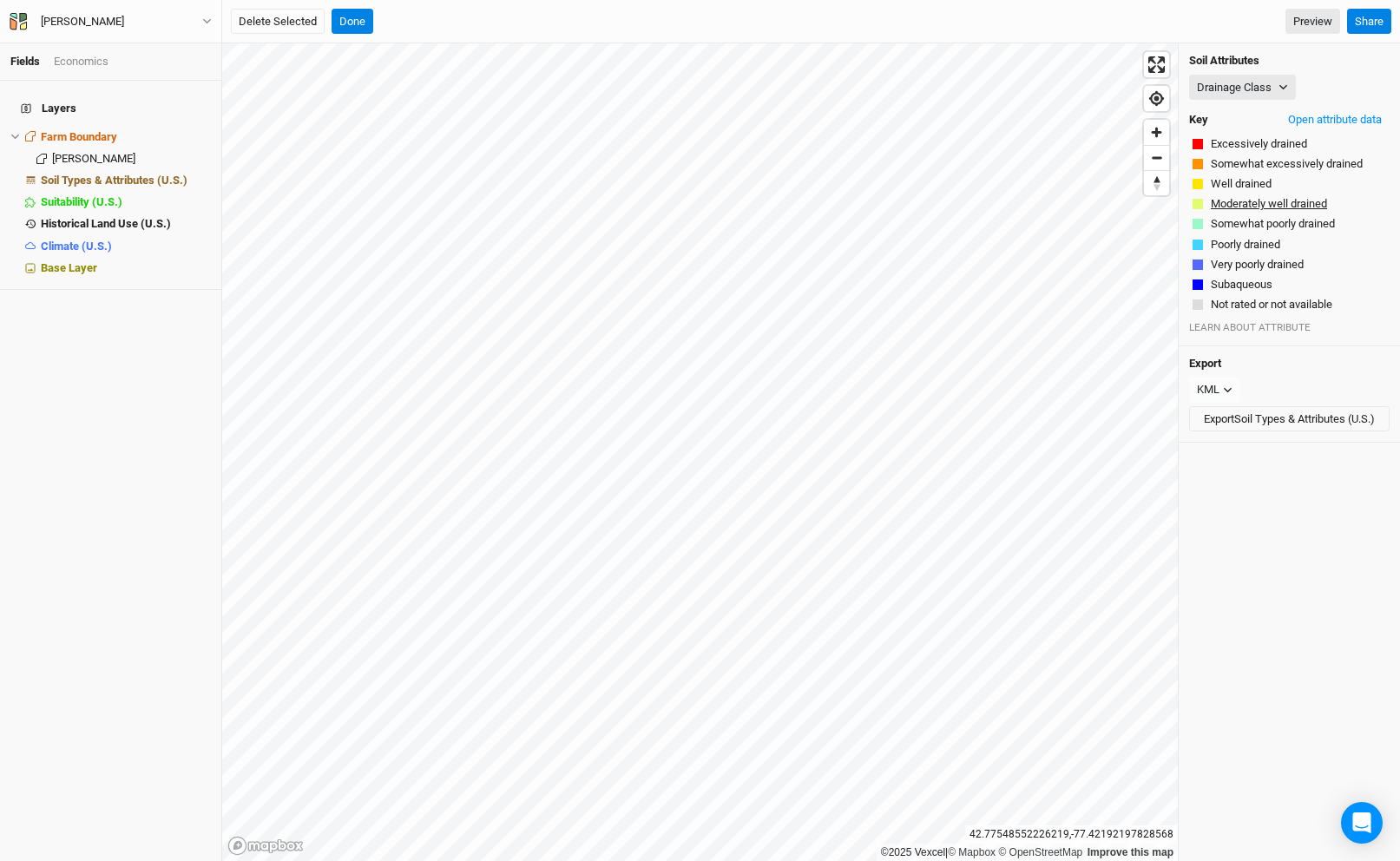
click at [1247, 200] on button "Moderately well drained" at bounding box center [1269, 204] width 118 height 17
click at [1239, 188] on button "Well drained" at bounding box center [1241, 183] width 62 height 17
click at [1240, 90] on button "Drainage Class" at bounding box center [1243, 88] width 107 height 26
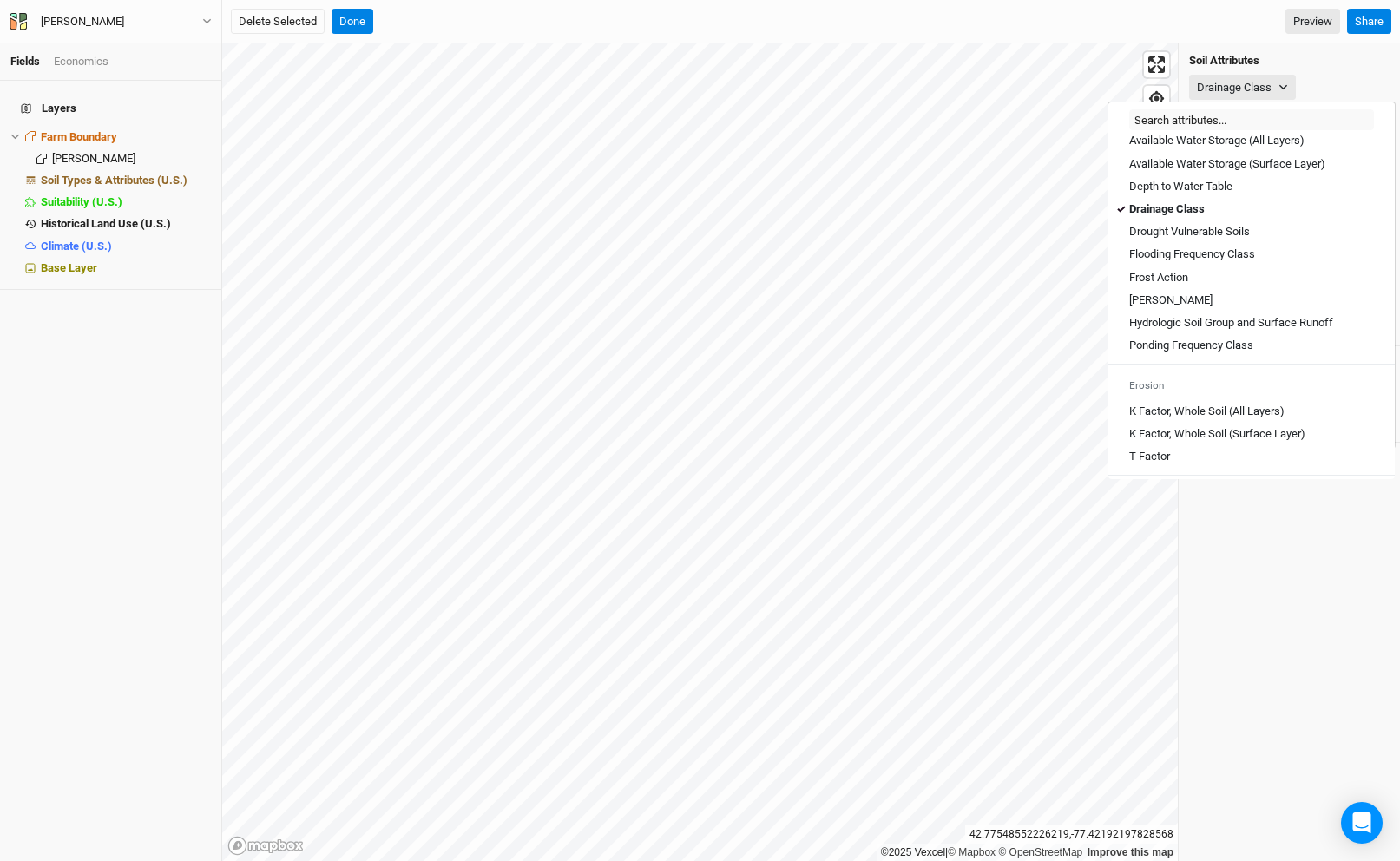
scroll to position [960, 0]
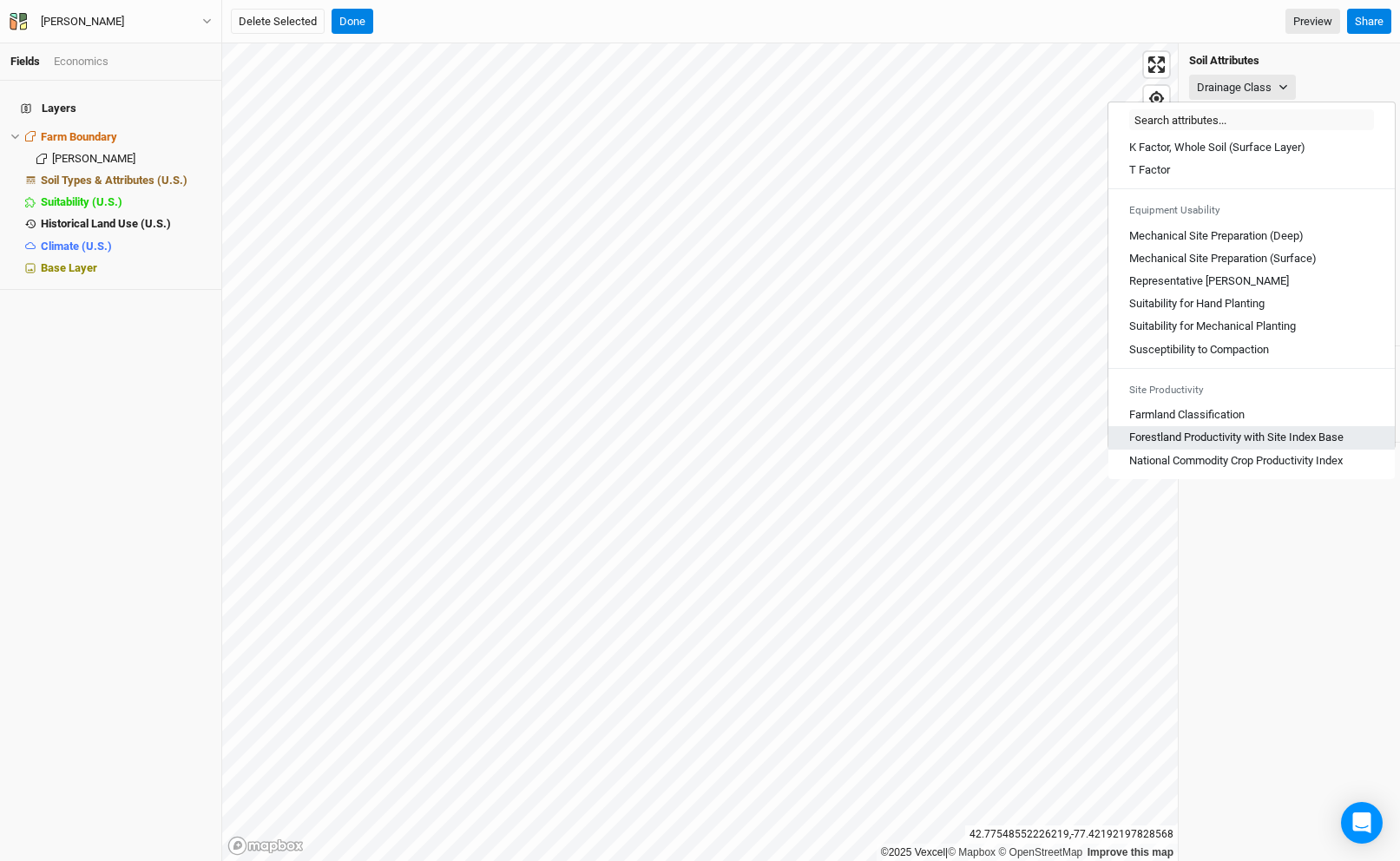
click at [1224, 430] on Base "Forestland Productivity with Site Index Base" at bounding box center [1237, 437] width 214 height 15
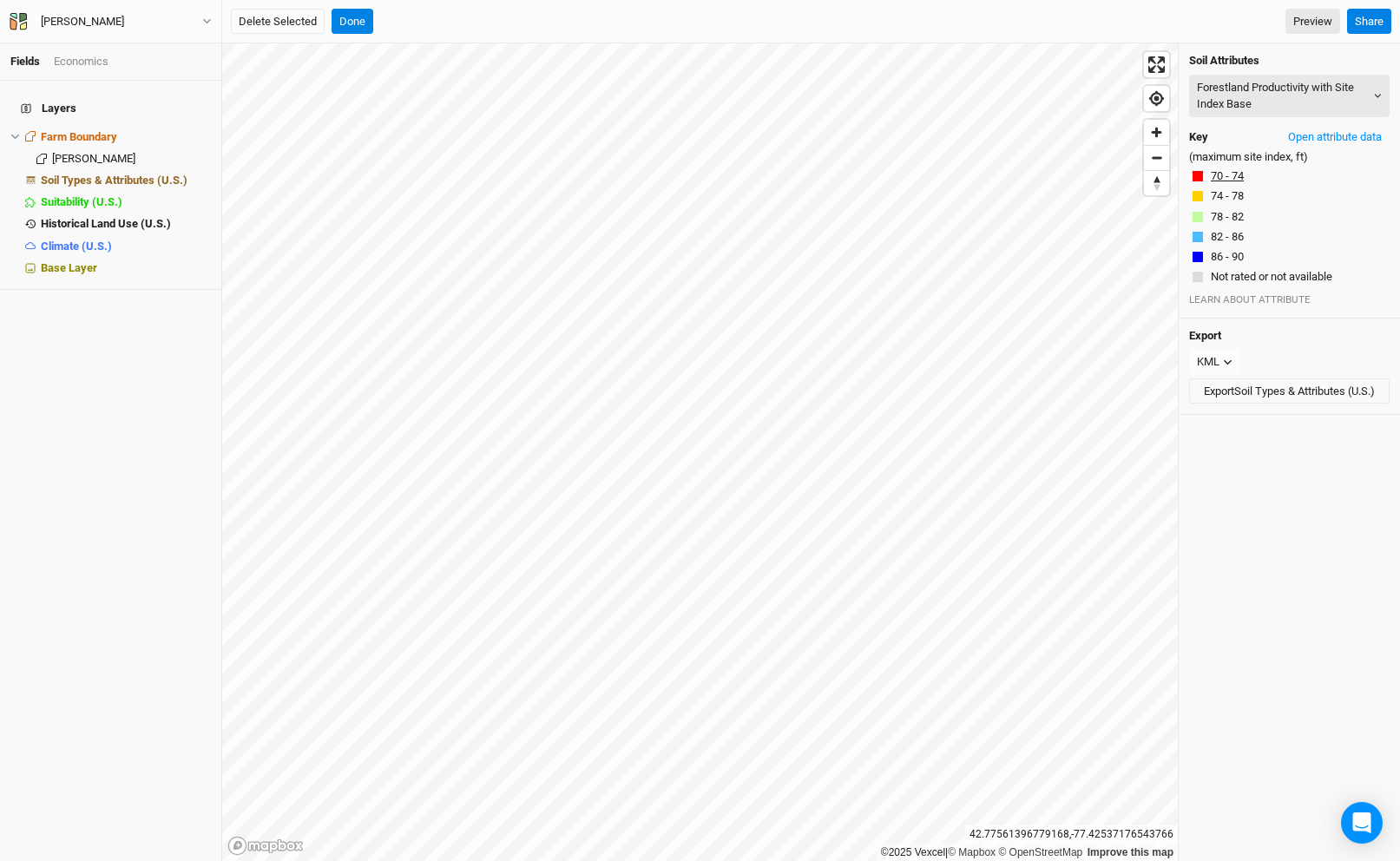
click at [1234, 183] on button "70 - 74" at bounding box center [1227, 176] width 35 height 17
click at [1230, 196] on button "74 - 78" at bounding box center [1227, 196] width 35 height 17
click at [346, 25] on button "Done" at bounding box center [352, 21] width 42 height 26
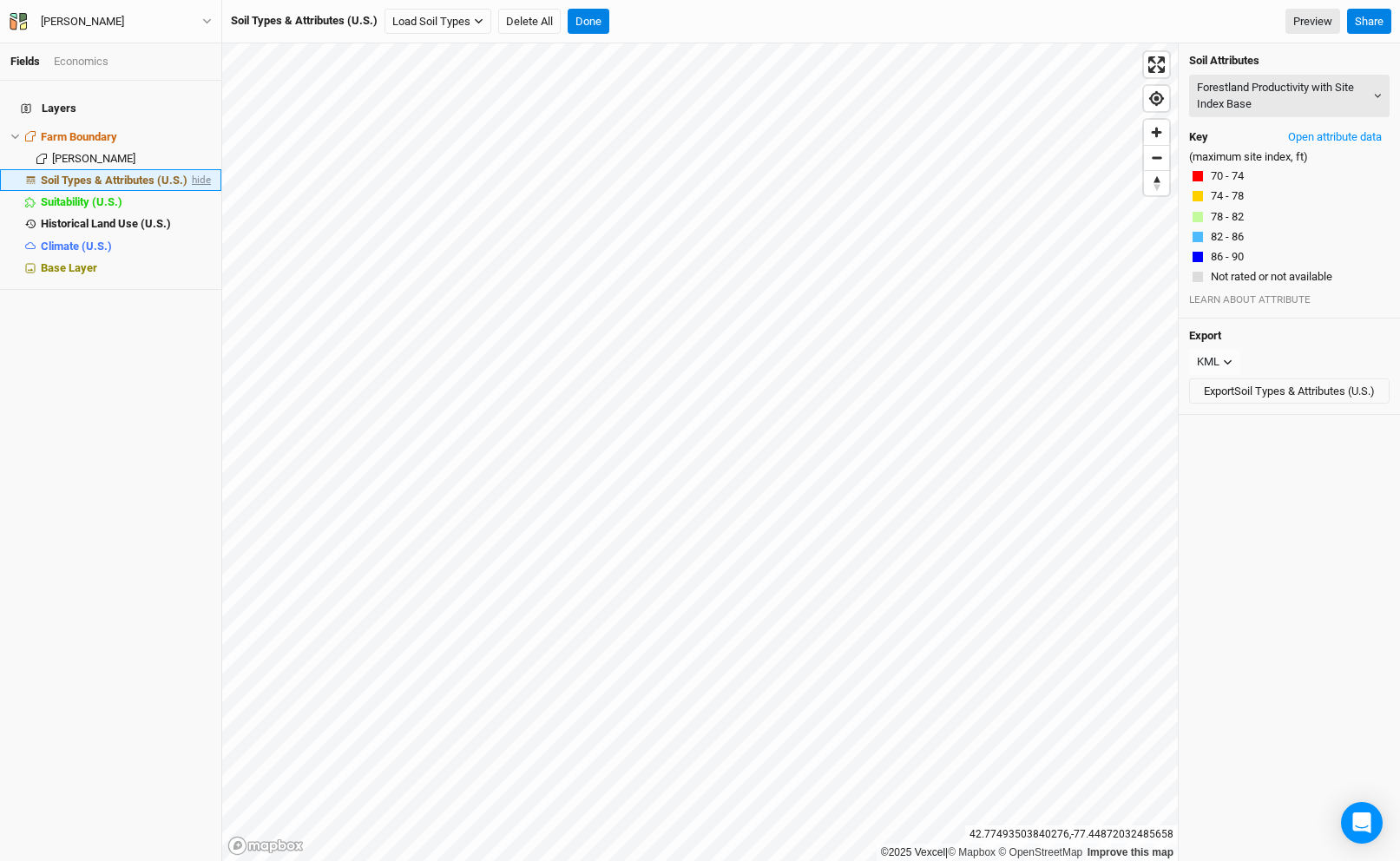
click at [204, 170] on span "hide" at bounding box center [199, 180] width 22 height 21
click at [588, 21] on button "Done" at bounding box center [588, 21] width 42 height 26
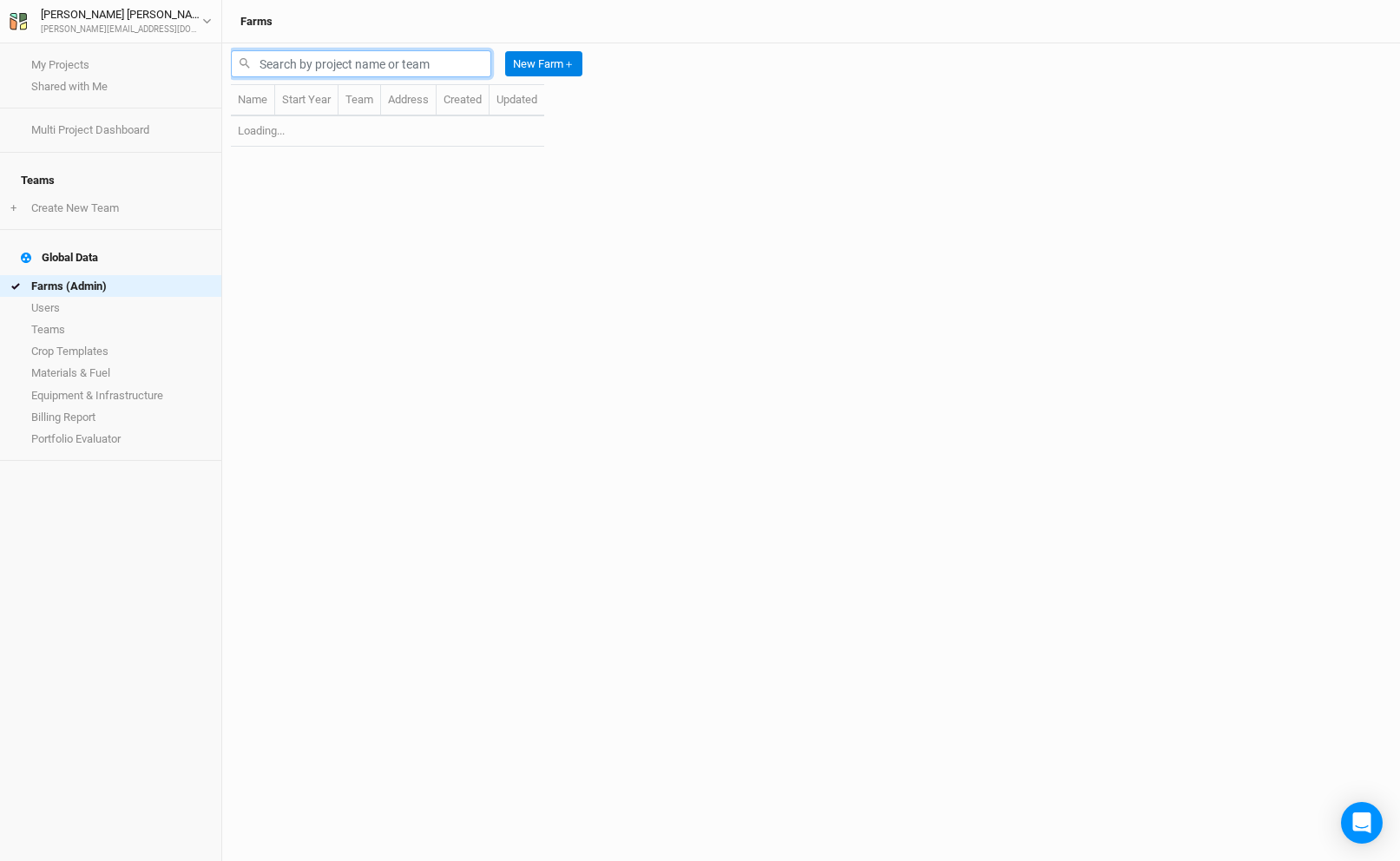
click at [352, 69] on input "text" at bounding box center [362, 63] width 261 height 27
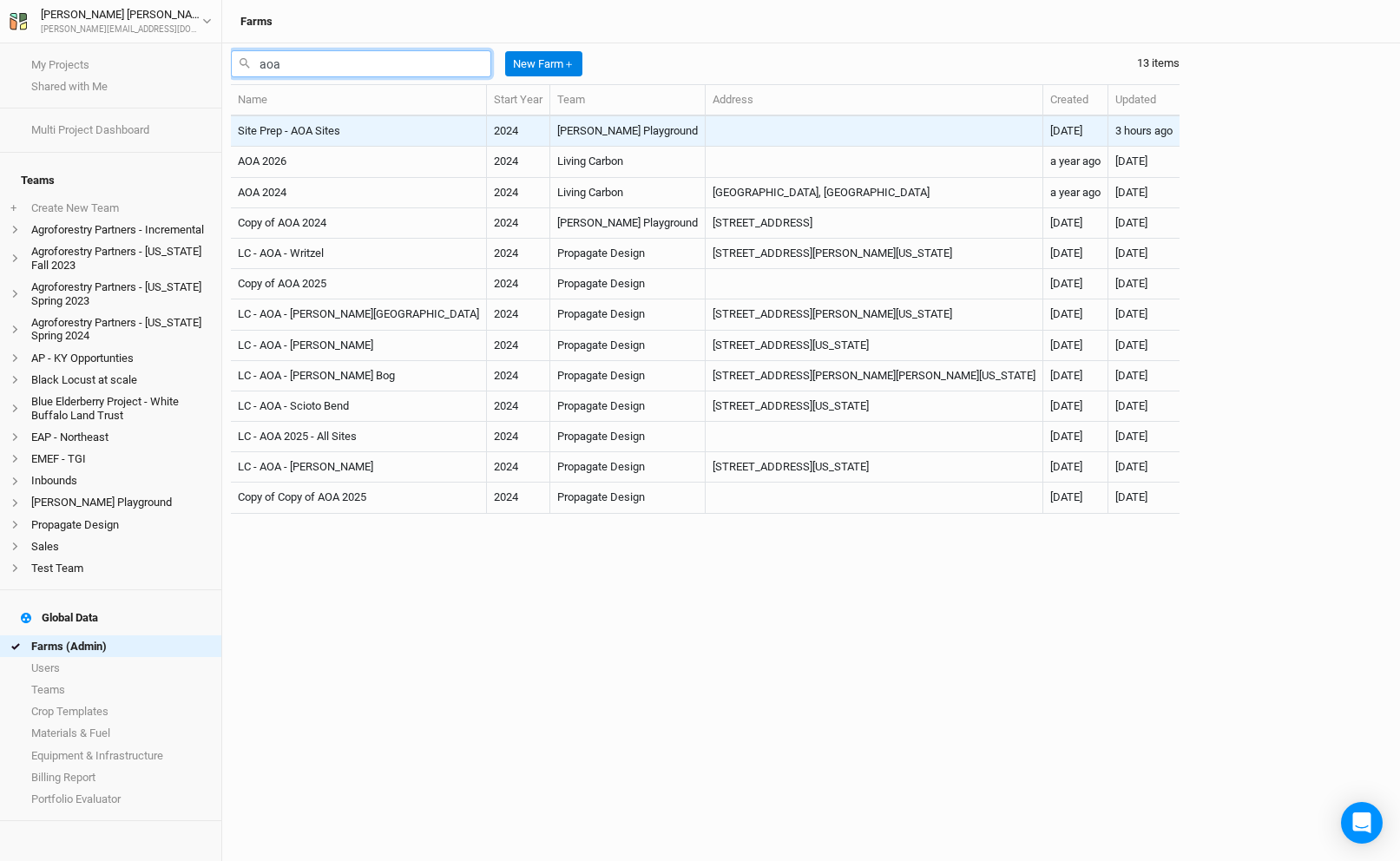
type input "aoa"
click at [356, 129] on td "Site Prep - AOA Sites" at bounding box center [359, 131] width 256 height 30
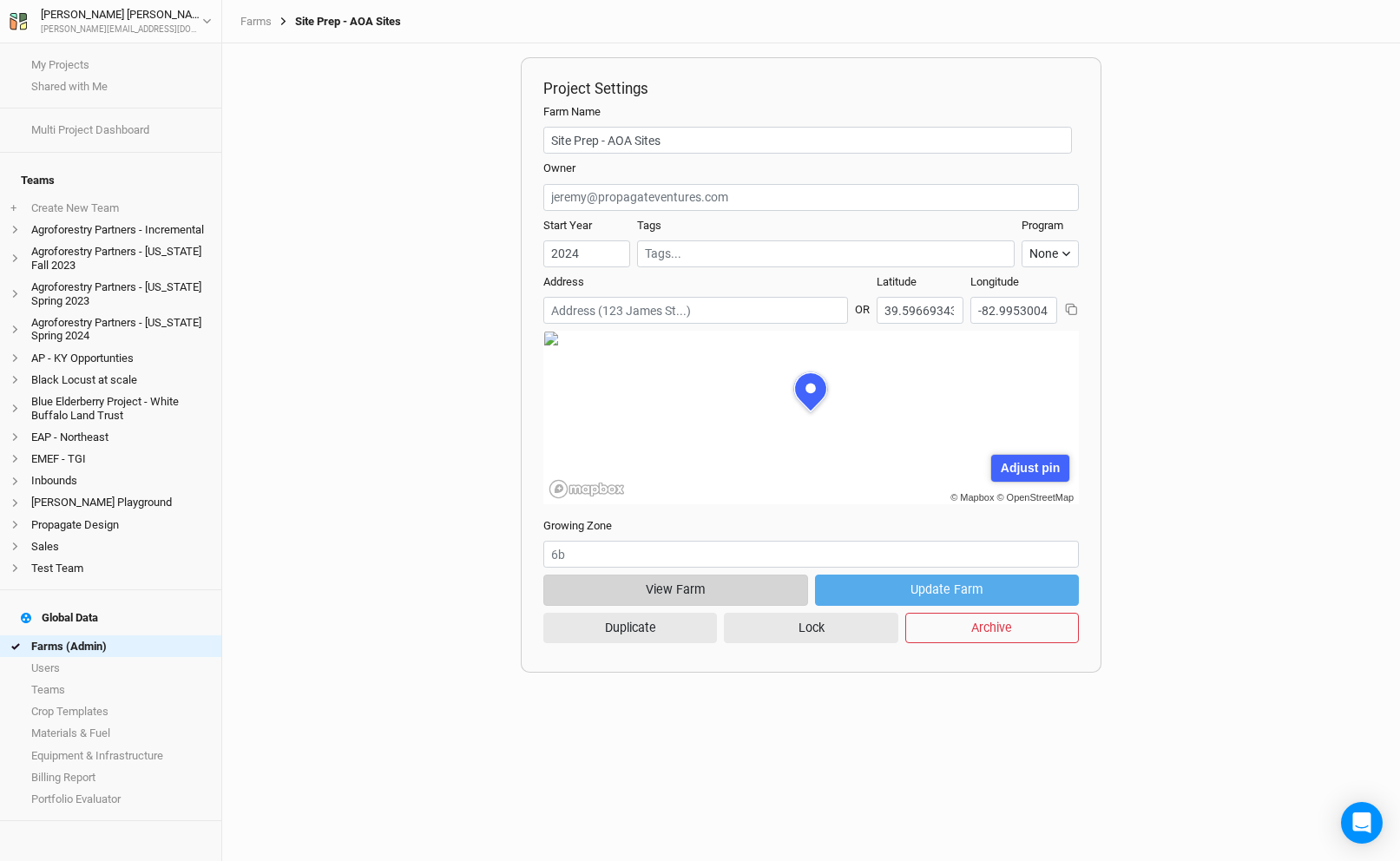
scroll to position [87, 267]
click at [702, 593] on button "View Farm" at bounding box center [674, 589] width 263 height 30
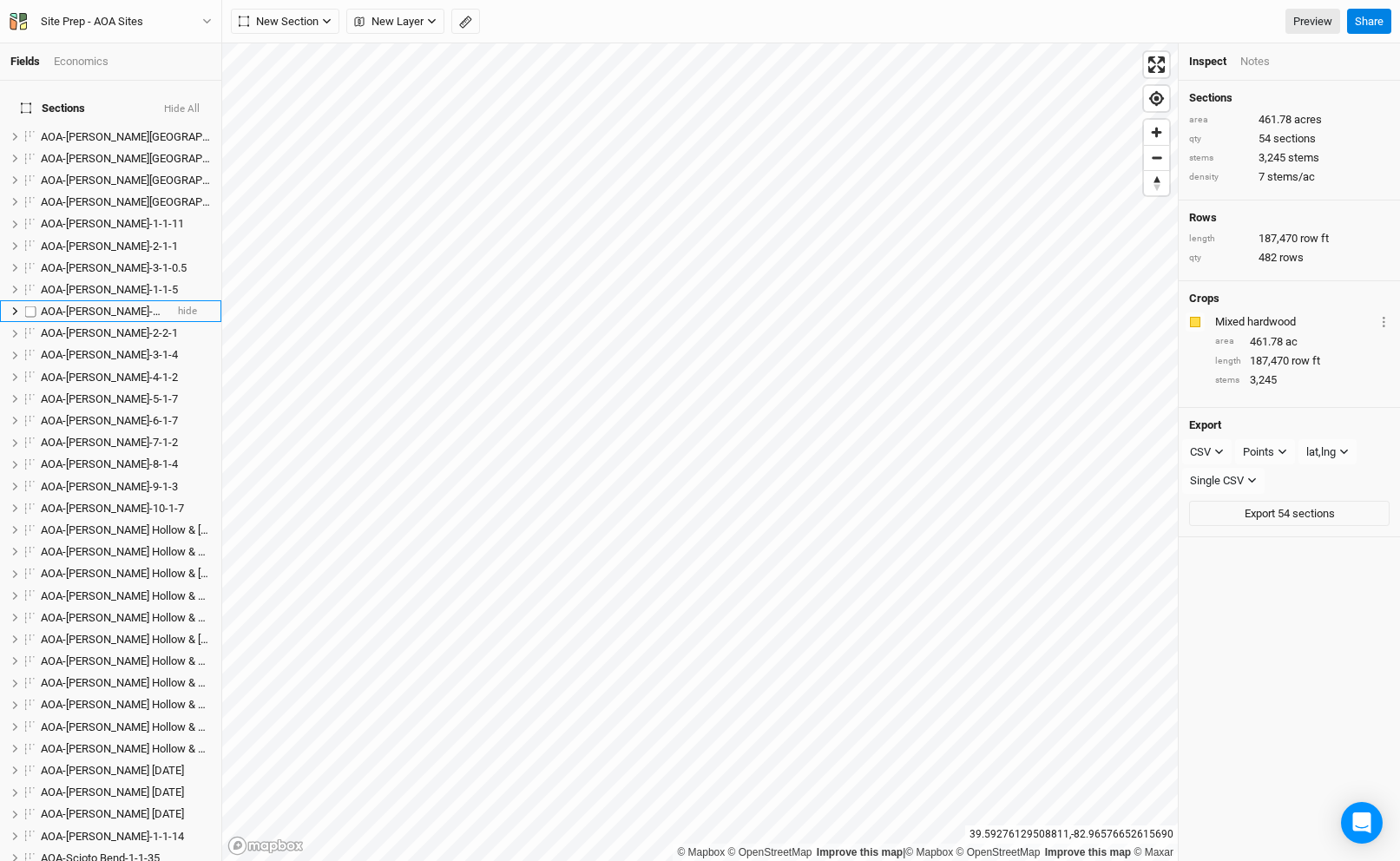
scroll to position [753, 0]
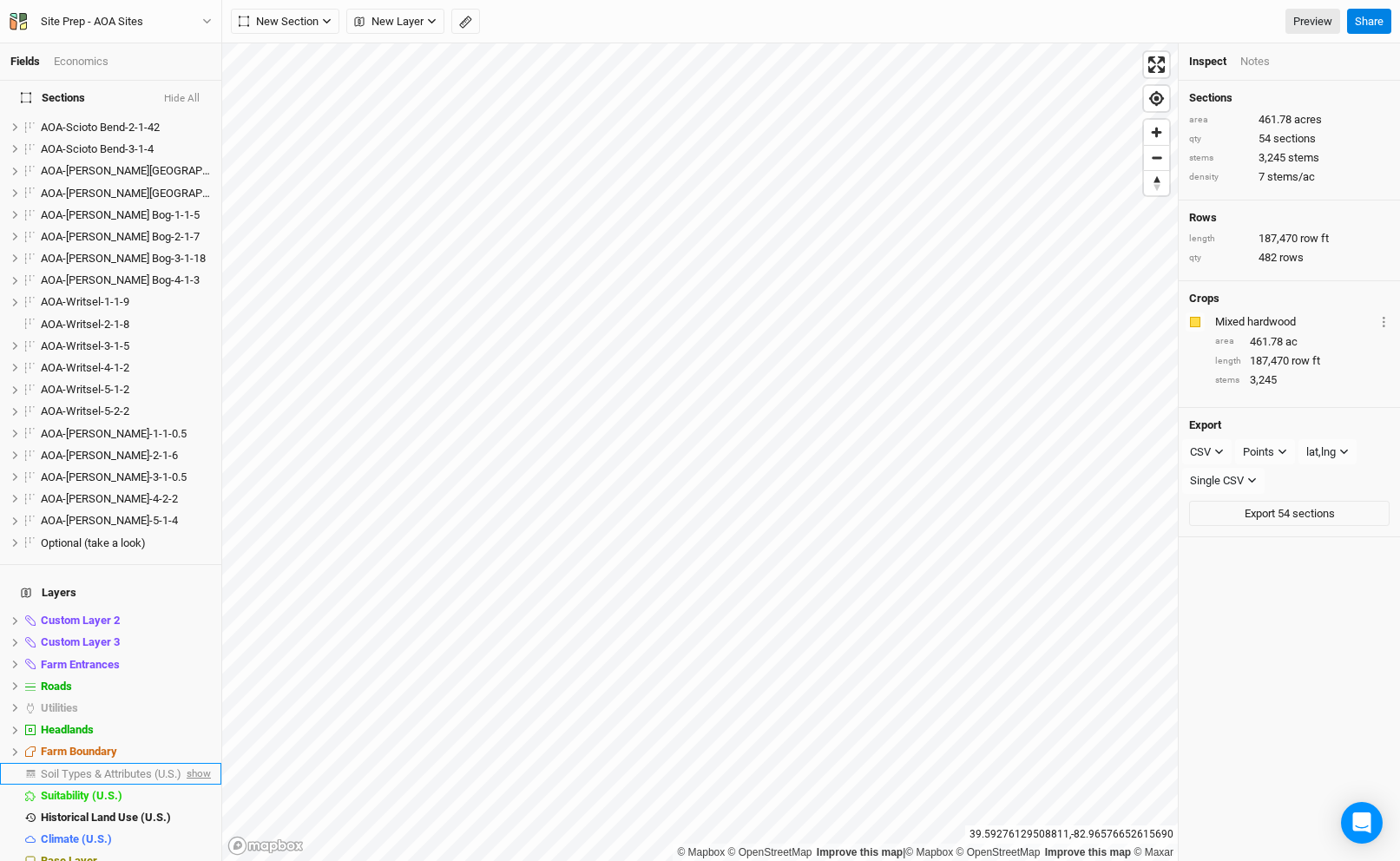
click at [191, 763] on span "show" at bounding box center [196, 773] width 28 height 21
click at [199, 763] on span "hide" at bounding box center [199, 773] width 22 height 21
